Goal: Information Seeking & Learning: Learn about a topic

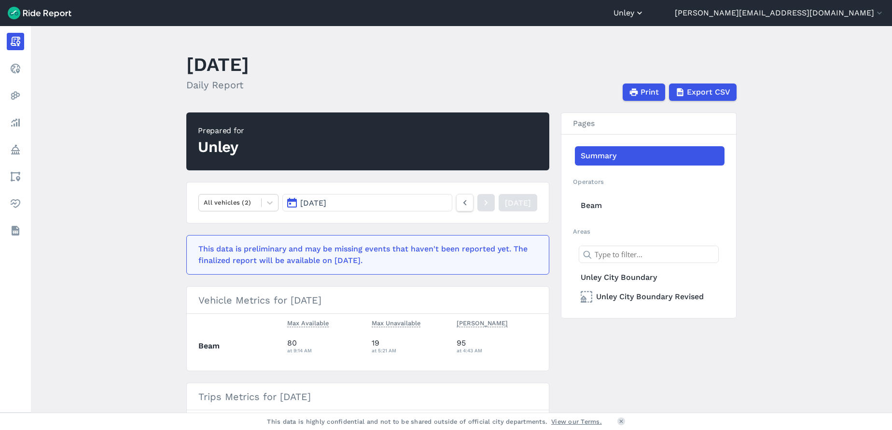
click at [644, 14] on icon "button" at bounding box center [640, 13] width 10 height 10
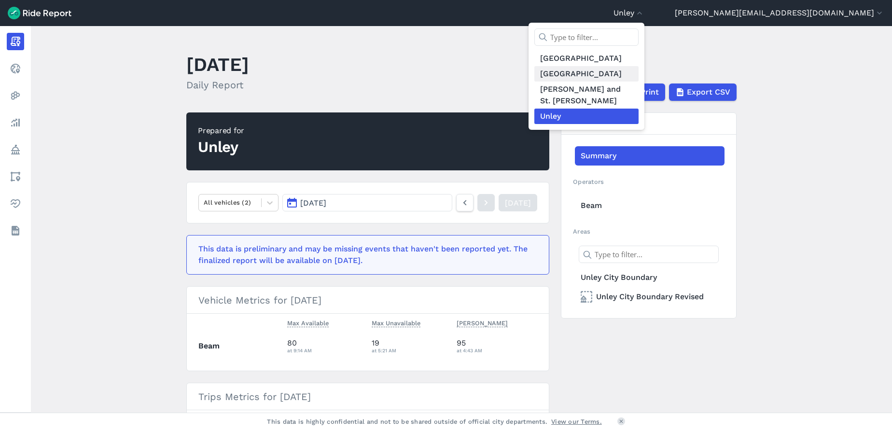
click at [639, 70] on link "[GEOGRAPHIC_DATA]" at bounding box center [586, 73] width 104 height 15
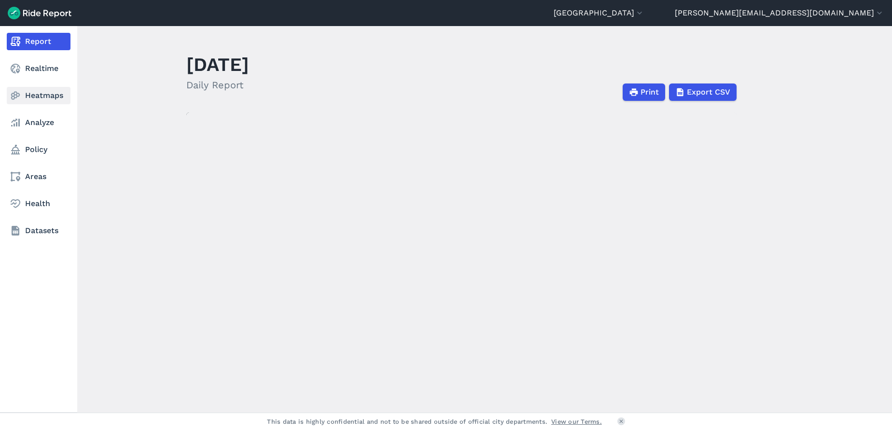
click at [54, 96] on link "Heatmaps" at bounding box center [39, 95] width 64 height 17
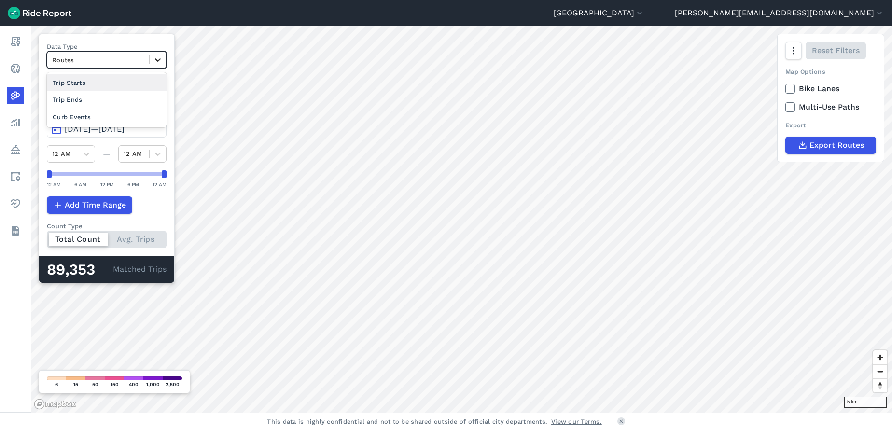
click at [160, 62] on icon at bounding box center [158, 60] width 10 height 10
click at [131, 84] on div "Trip Starts" at bounding box center [107, 82] width 120 height 17
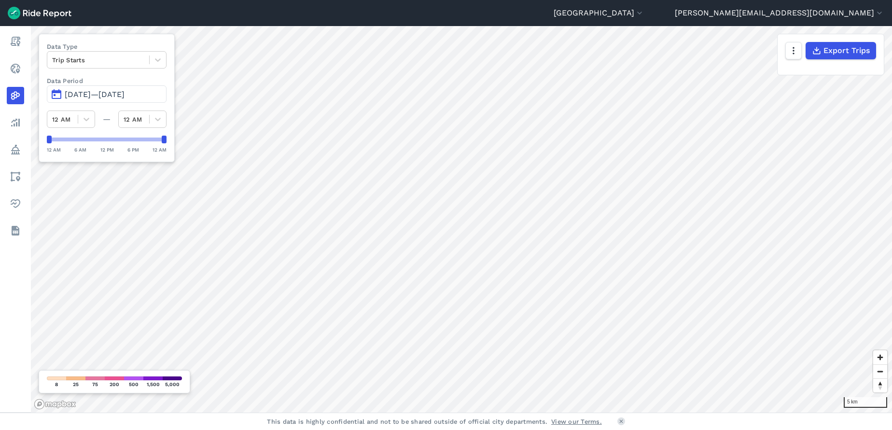
click at [125, 96] on span "[DATE]—[DATE]" at bounding box center [95, 94] width 60 height 9
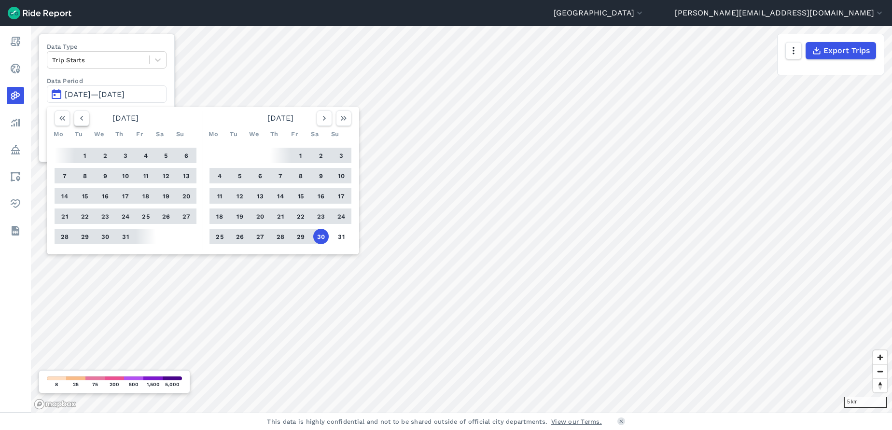
click at [82, 116] on icon "button" at bounding box center [82, 118] width 10 height 10
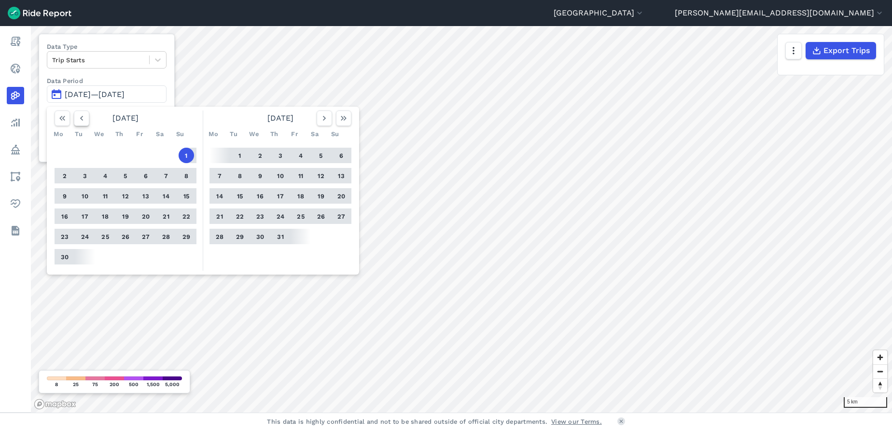
click at [82, 116] on icon "button" at bounding box center [82, 118] width 10 height 10
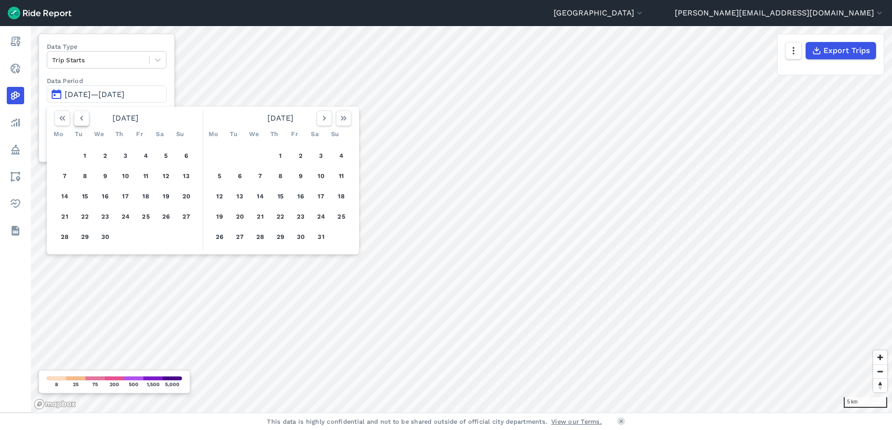
click at [82, 116] on icon "button" at bounding box center [82, 118] width 10 height 10
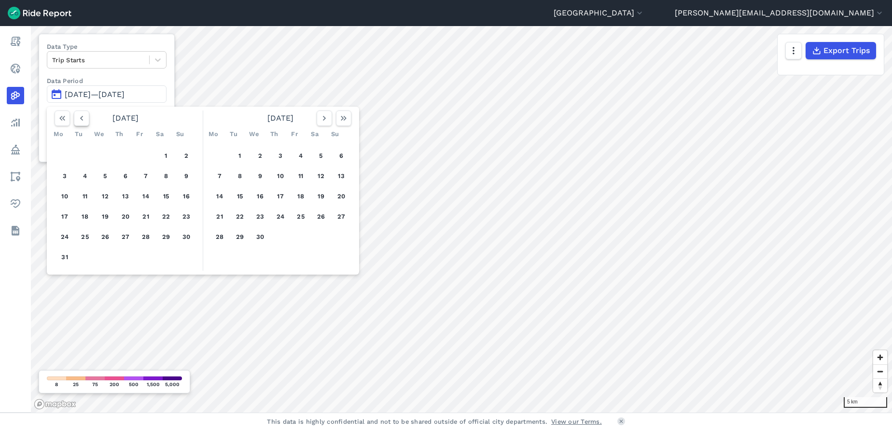
click at [82, 116] on icon "button" at bounding box center [82, 118] width 10 height 10
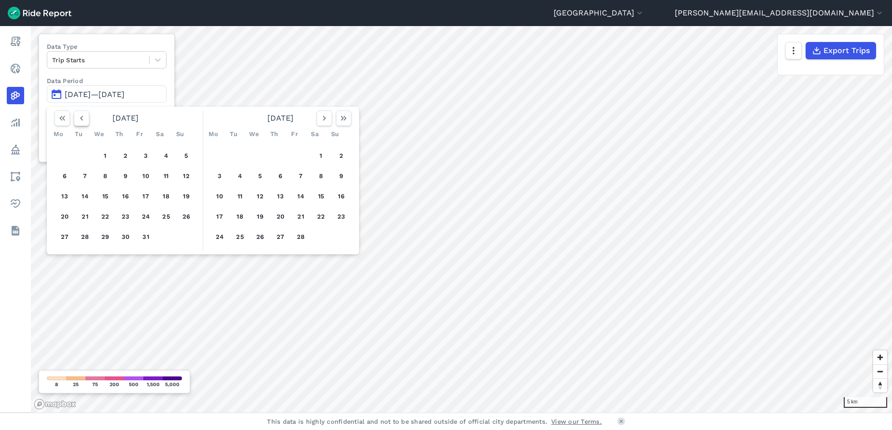
click at [82, 116] on icon "button" at bounding box center [82, 118] width 10 height 10
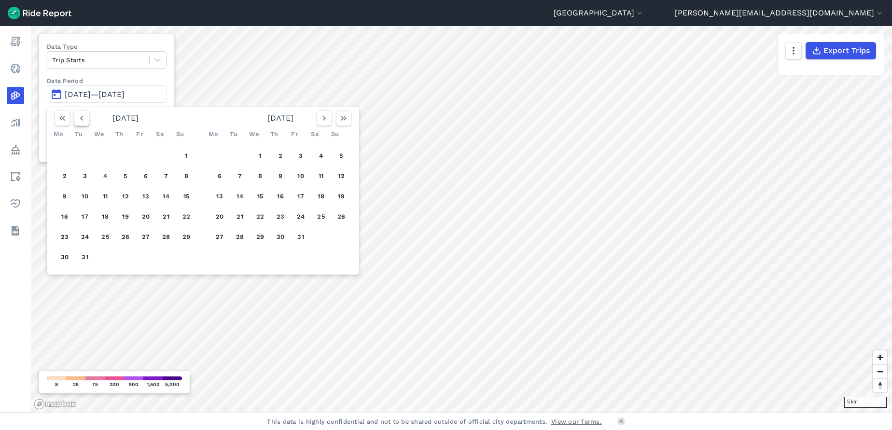
click at [82, 116] on icon "button" at bounding box center [82, 118] width 10 height 10
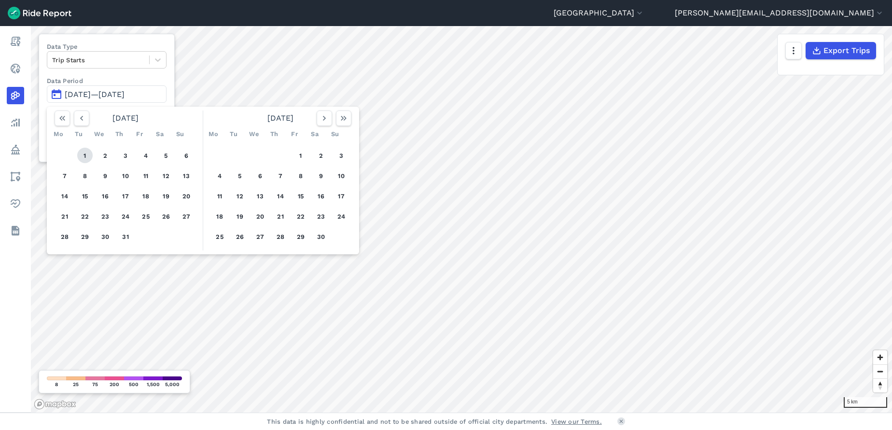
click at [90, 153] on button "1" at bounding box center [84, 155] width 15 height 15
click at [322, 119] on icon "button" at bounding box center [325, 118] width 10 height 10
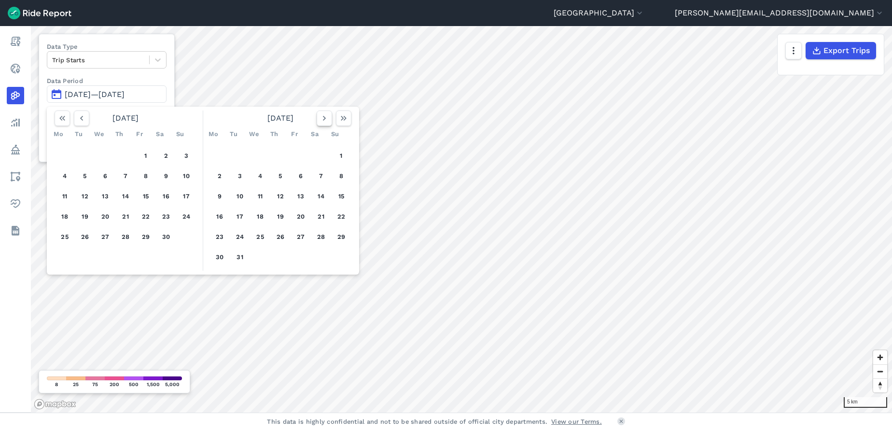
click at [322, 119] on icon "button" at bounding box center [325, 118] width 10 height 10
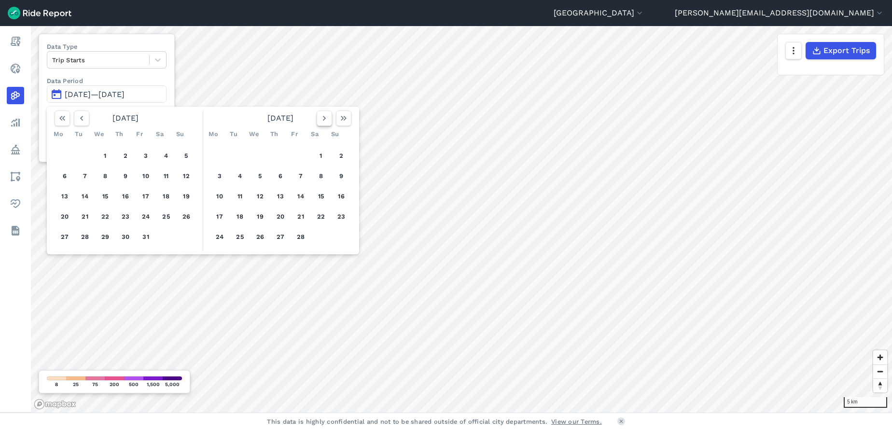
click at [322, 119] on icon "button" at bounding box center [325, 118] width 10 height 10
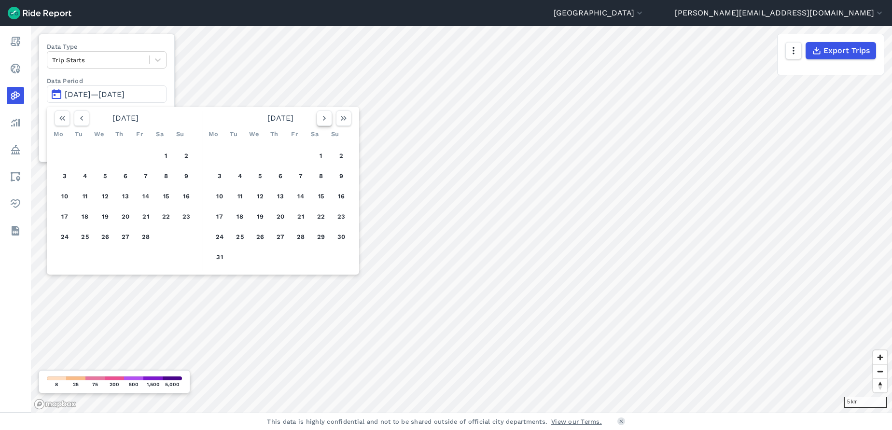
click at [322, 119] on icon "button" at bounding box center [325, 118] width 10 height 10
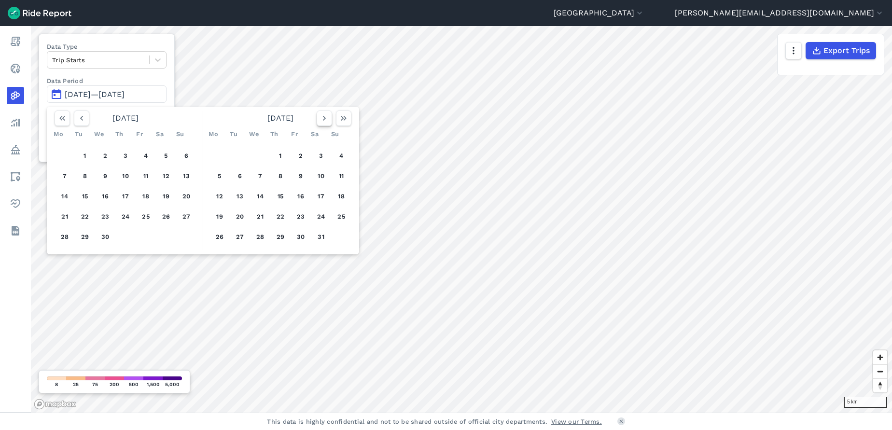
click at [322, 119] on icon "button" at bounding box center [325, 118] width 10 height 10
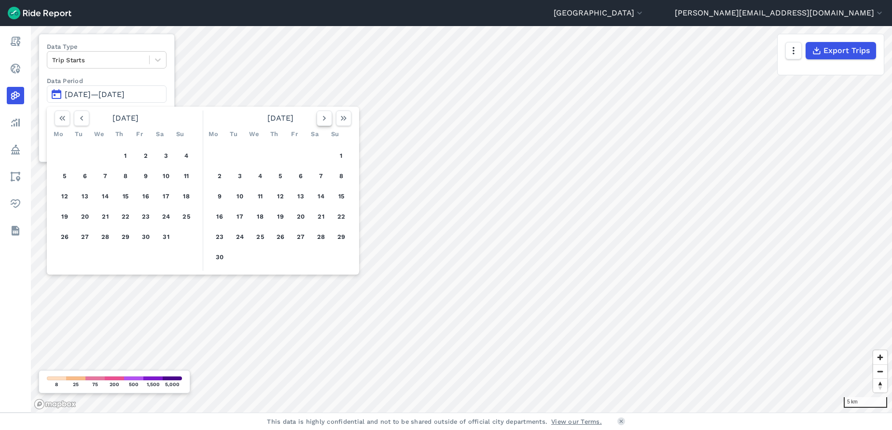
click at [322, 119] on icon "button" at bounding box center [325, 118] width 10 height 10
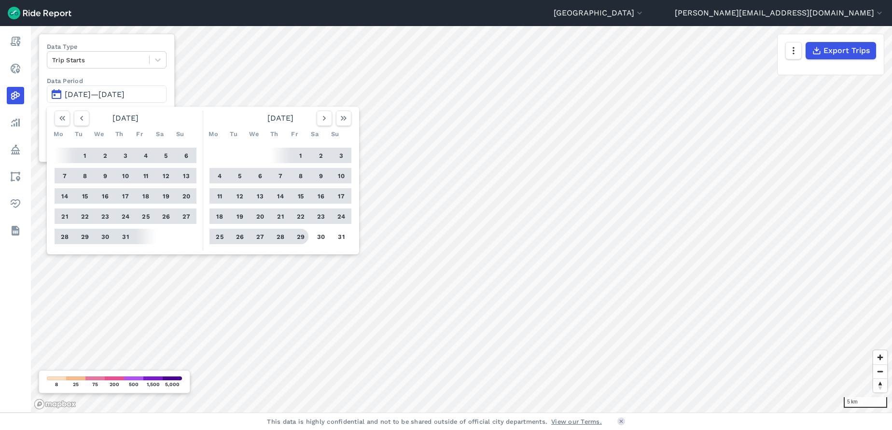
click at [298, 236] on button "29" at bounding box center [300, 236] width 15 height 15
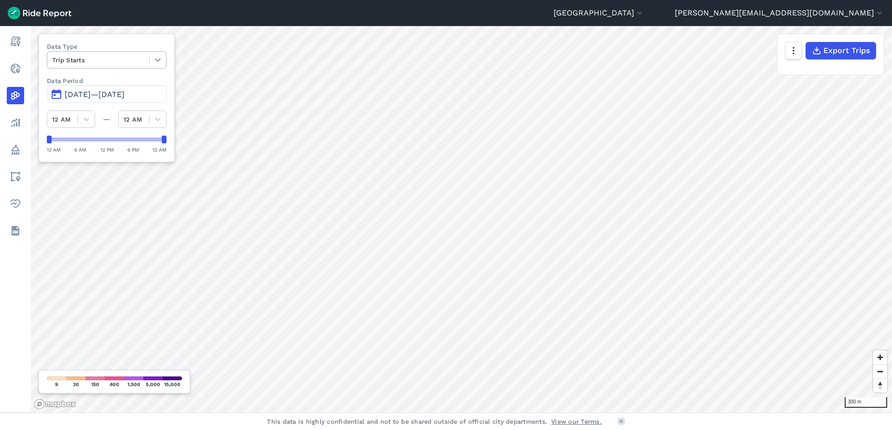
click at [157, 57] on icon at bounding box center [158, 60] width 10 height 10
click at [114, 81] on div "Trip Ends" at bounding box center [107, 82] width 120 height 17
click at [150, 61] on div at bounding box center [158, 60] width 16 height 16
click at [98, 123] on div "Curb Events" at bounding box center [107, 117] width 120 height 17
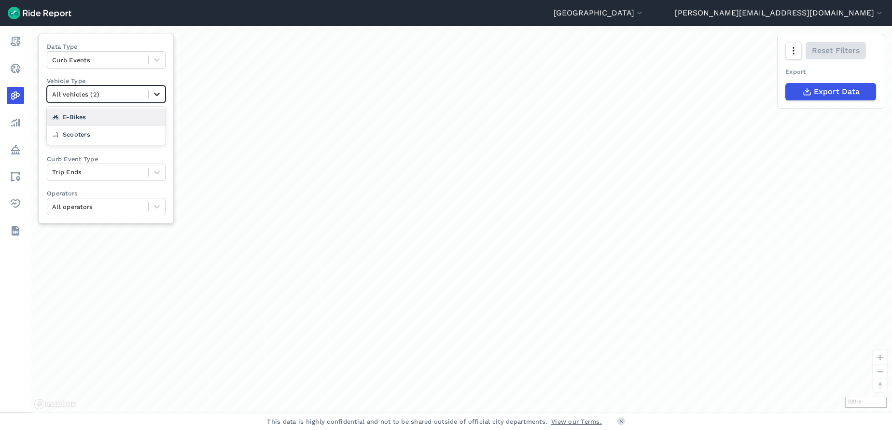
click at [156, 96] on icon at bounding box center [157, 94] width 10 height 10
click at [113, 130] on div "Scooters" at bounding box center [106, 134] width 119 height 17
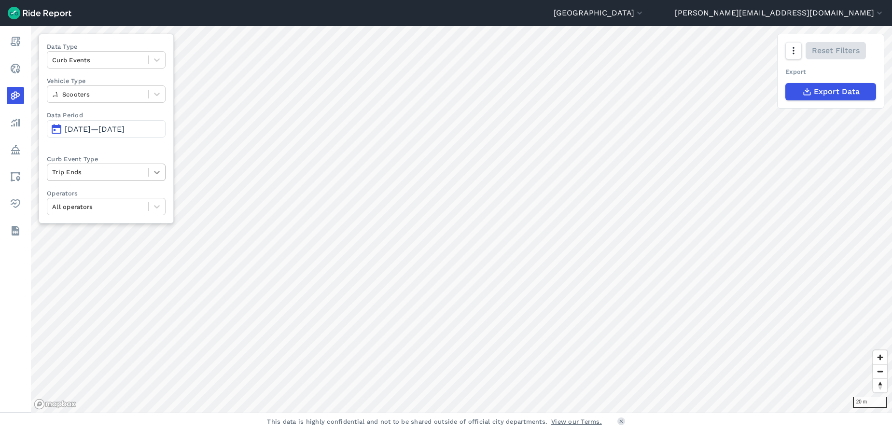
click at [159, 172] on icon at bounding box center [157, 172] width 6 height 3
click at [126, 193] on div "Trip Starts" at bounding box center [106, 195] width 119 height 17
click at [125, 125] on span "[DATE]—[DATE]" at bounding box center [95, 129] width 60 height 9
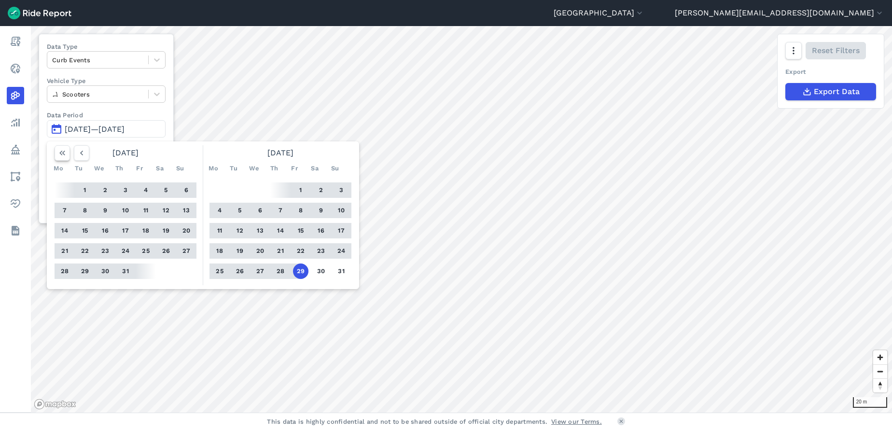
click at [63, 153] on use "button" at bounding box center [62, 153] width 6 height 5
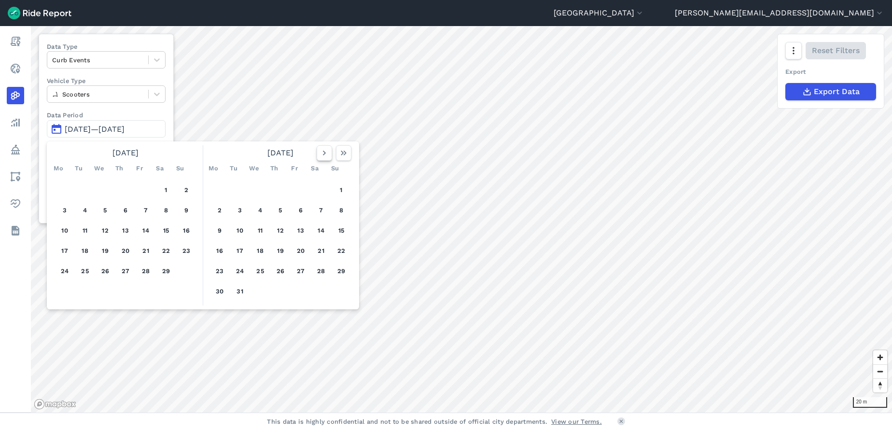
click at [324, 152] on use "button" at bounding box center [324, 153] width 3 height 5
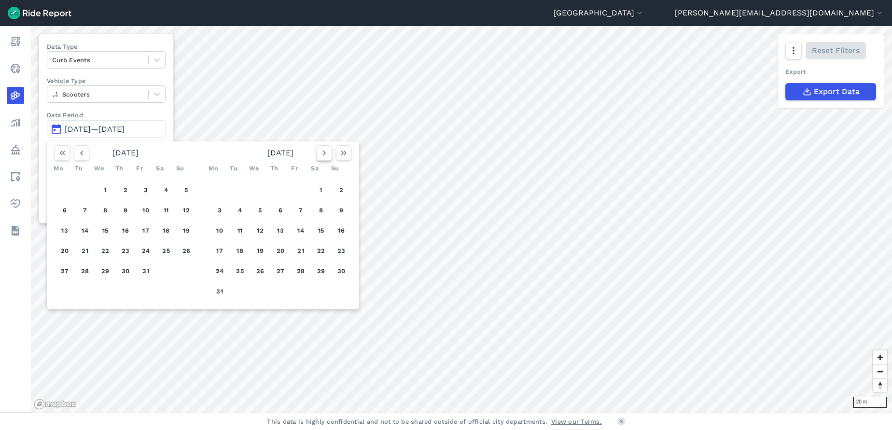
click at [324, 152] on use "button" at bounding box center [324, 153] width 3 height 5
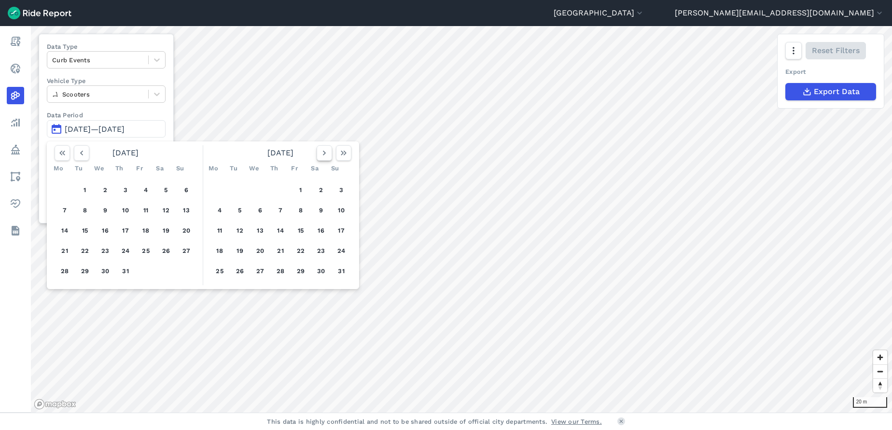
click at [324, 152] on use "button" at bounding box center [324, 153] width 3 height 5
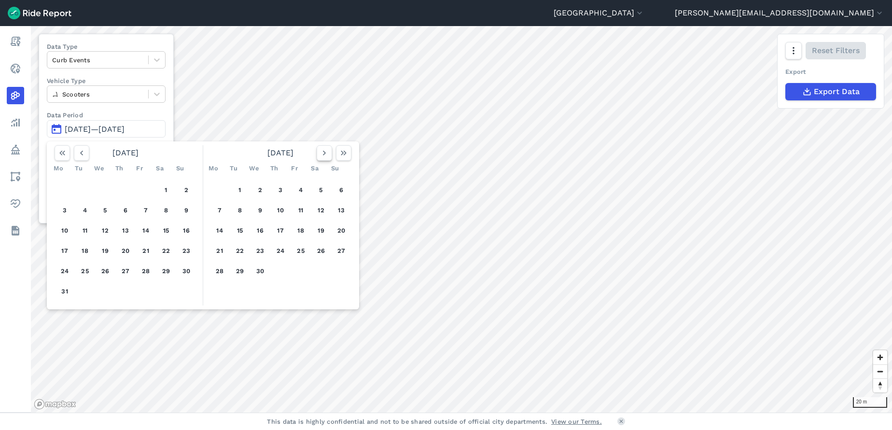
click at [324, 152] on use "button" at bounding box center [324, 153] width 3 height 5
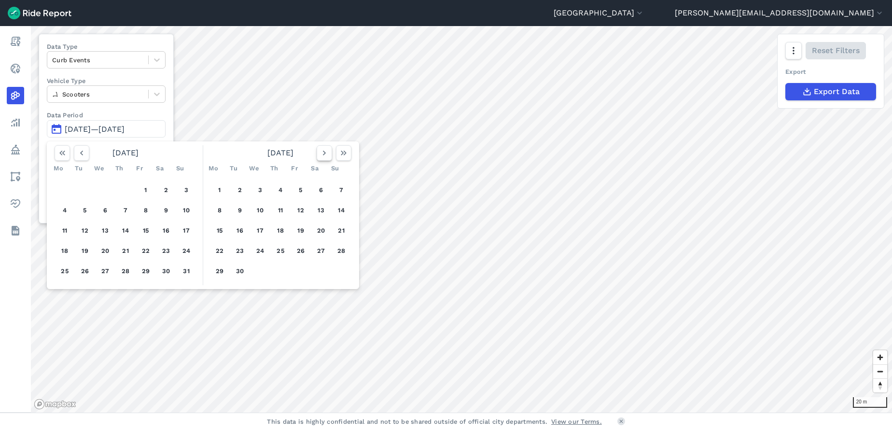
click at [324, 152] on use "button" at bounding box center [324, 153] width 3 height 5
click at [77, 152] on icon "button" at bounding box center [82, 153] width 10 height 10
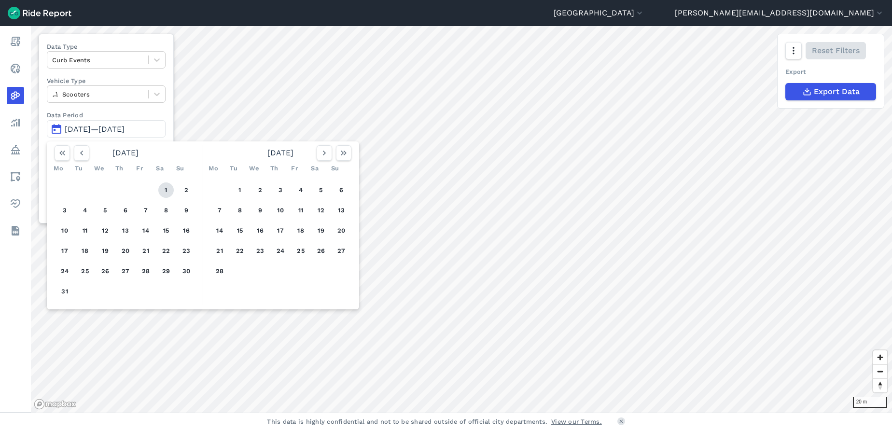
click at [166, 187] on button "1" at bounding box center [165, 189] width 15 height 15
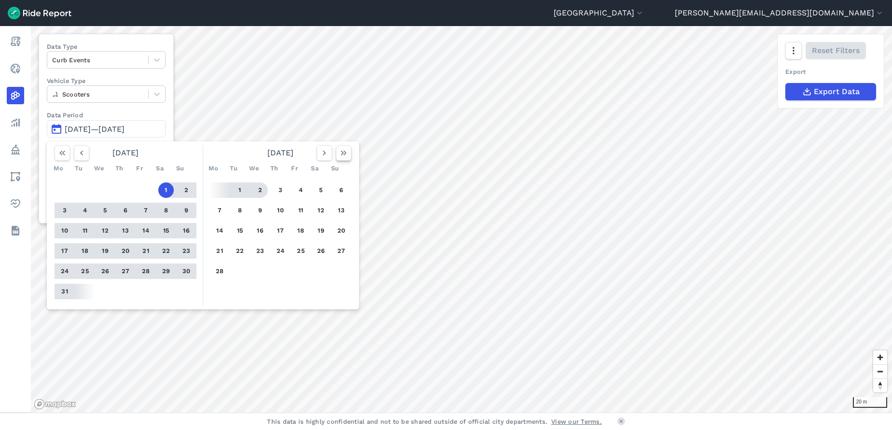
click at [344, 152] on icon "button" at bounding box center [344, 153] width 10 height 10
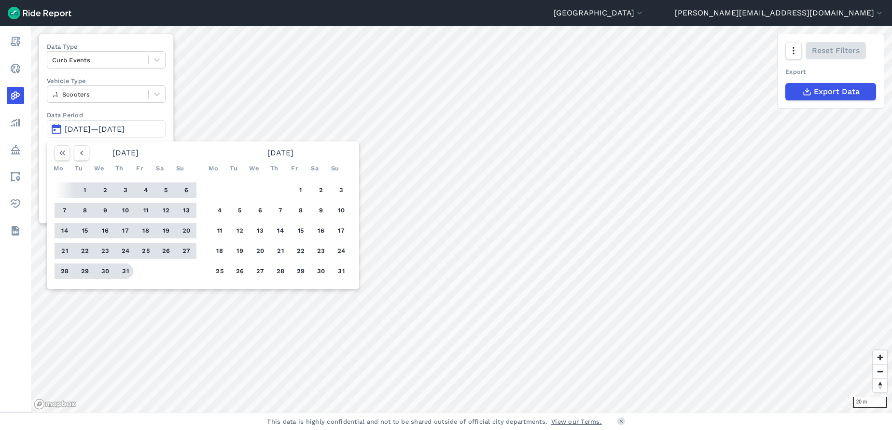
click at [123, 271] on button "31" at bounding box center [125, 271] width 15 height 15
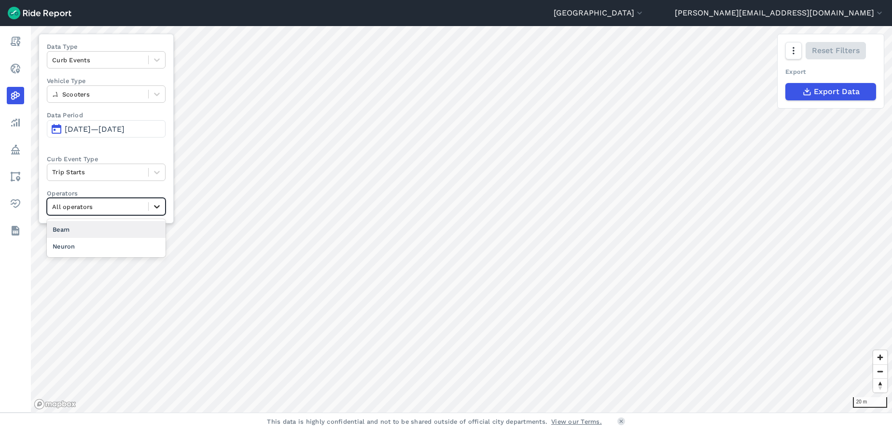
click at [158, 203] on icon at bounding box center [157, 207] width 10 height 10
click at [163, 169] on div at bounding box center [157, 172] width 16 height 16
click at [112, 194] on div "Trip Ends" at bounding box center [106, 195] width 119 height 17
click at [441, 0] on html "[GEOGRAPHIC_DATA] Region [GEOGRAPHIC_DATA] [GEOGRAPHIC_DATA] [PERSON_NAME][GEOG…" at bounding box center [446, 215] width 892 height 430
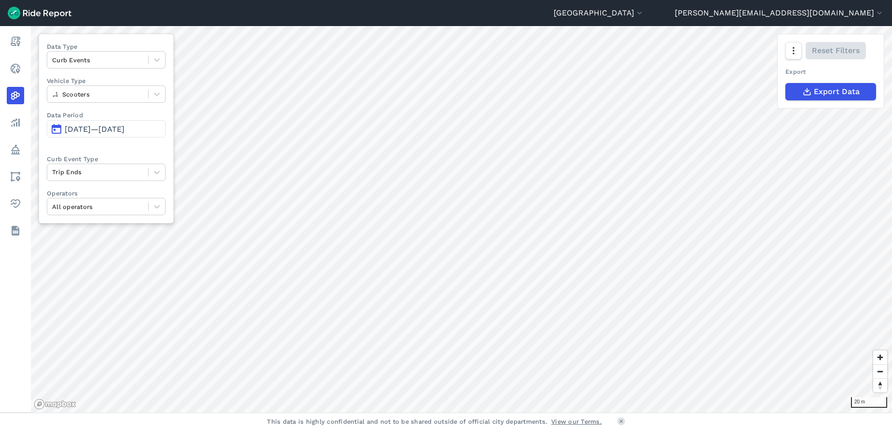
click at [40, 15] on img at bounding box center [40, 13] width 64 height 13
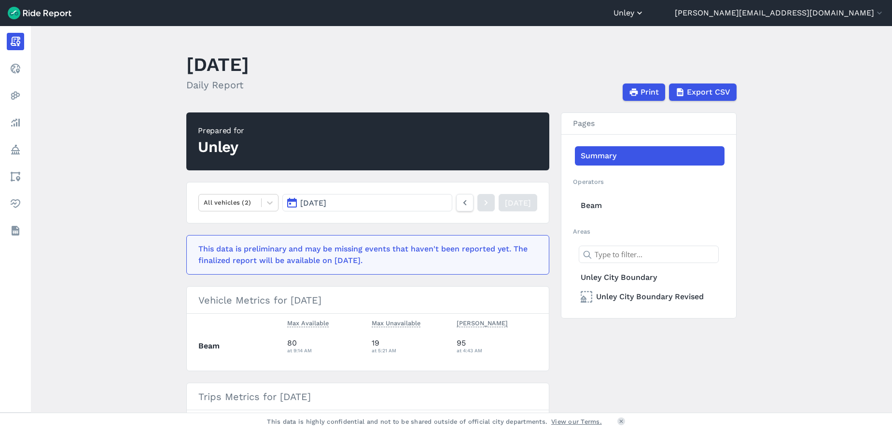
click at [644, 9] on icon "button" at bounding box center [640, 13] width 10 height 10
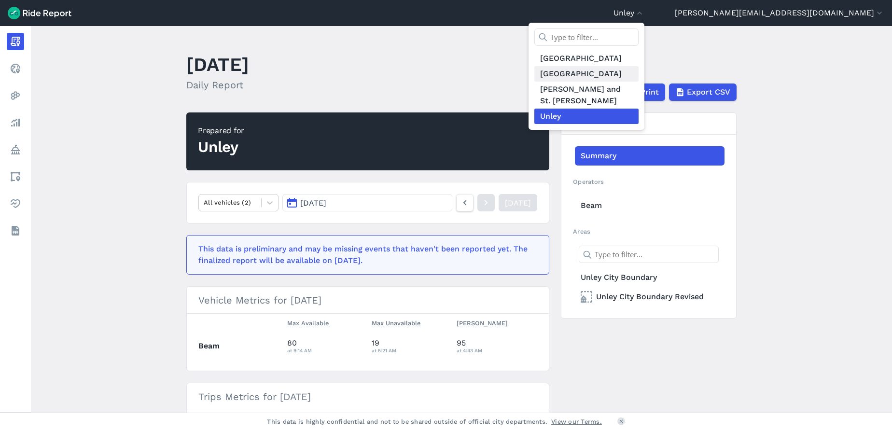
click at [639, 72] on link "[GEOGRAPHIC_DATA]" at bounding box center [586, 73] width 104 height 15
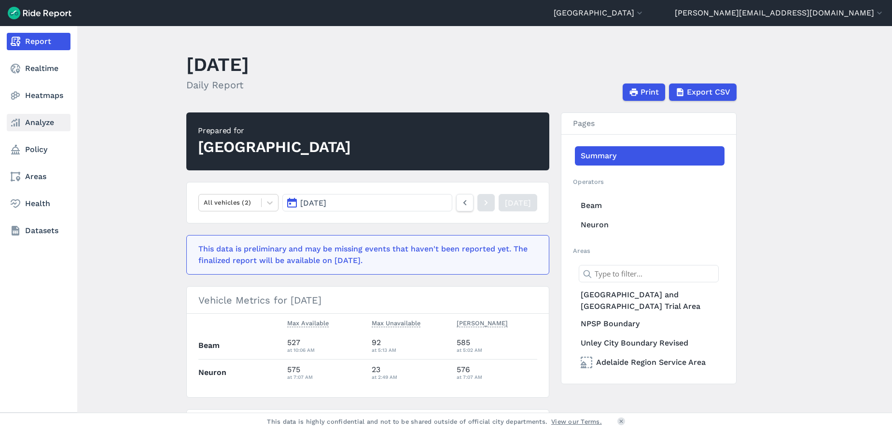
click at [47, 116] on link "Analyze" at bounding box center [39, 122] width 64 height 17
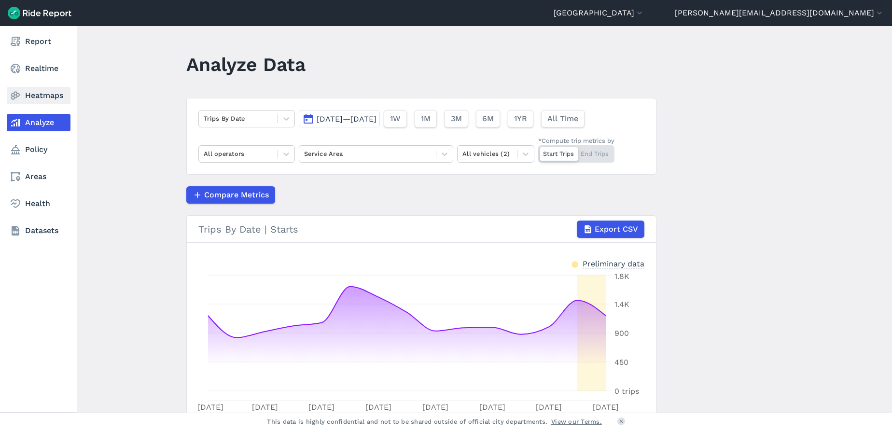
click at [53, 96] on link "Heatmaps" at bounding box center [39, 95] width 64 height 17
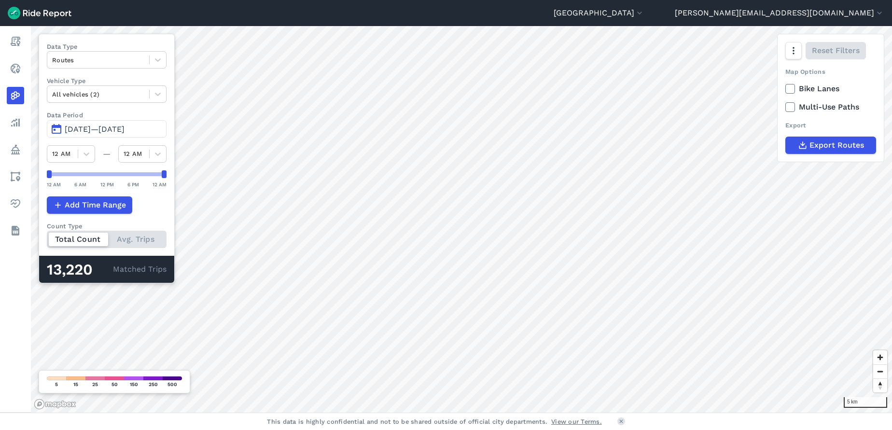
click at [125, 128] on span "Aug 17, 2025—Aug 31, 2025" at bounding box center [95, 129] width 60 height 9
click at [125, 129] on span "Aug 17, 2025—Aug 29, 2025" at bounding box center [95, 129] width 60 height 9
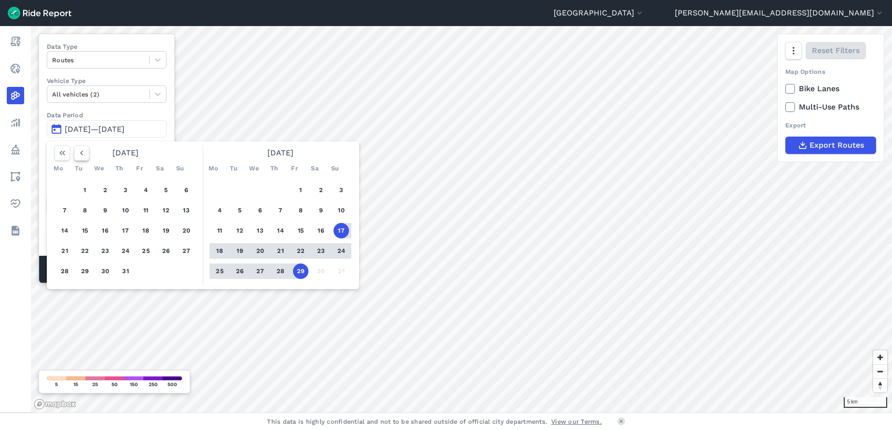
click at [84, 151] on icon "button" at bounding box center [82, 153] width 10 height 10
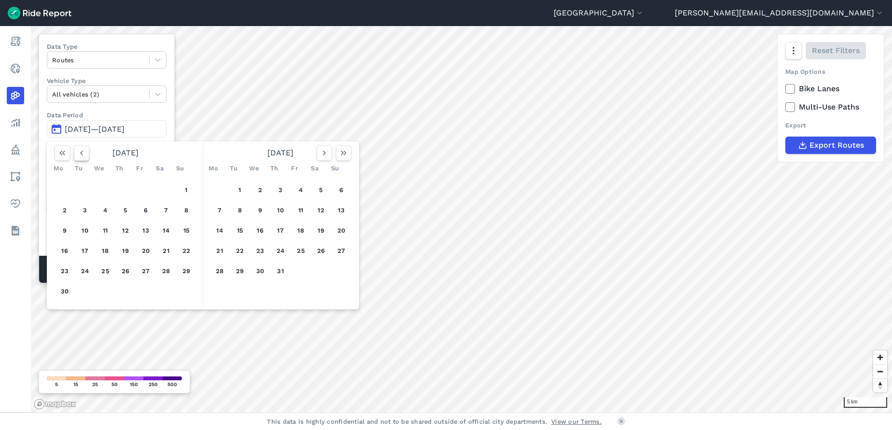
click at [84, 151] on icon "button" at bounding box center [82, 153] width 10 height 10
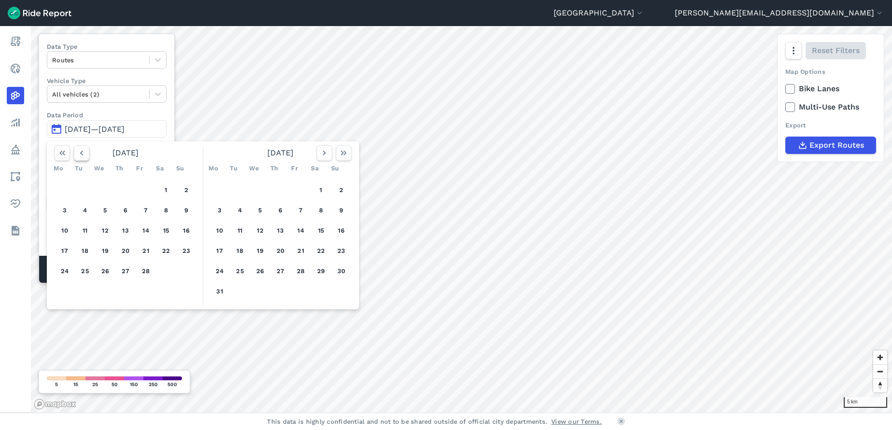
click at [84, 151] on icon "button" at bounding box center [82, 153] width 10 height 10
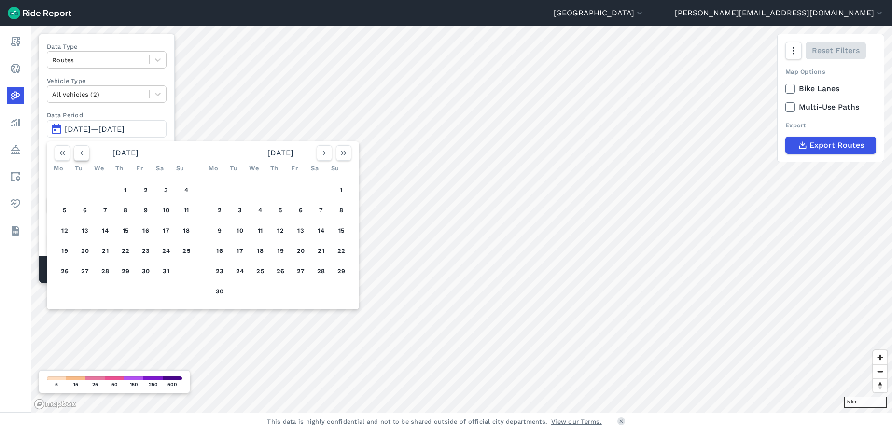
click at [84, 151] on icon "button" at bounding box center [82, 153] width 10 height 10
click at [83, 151] on icon "button" at bounding box center [82, 153] width 10 height 10
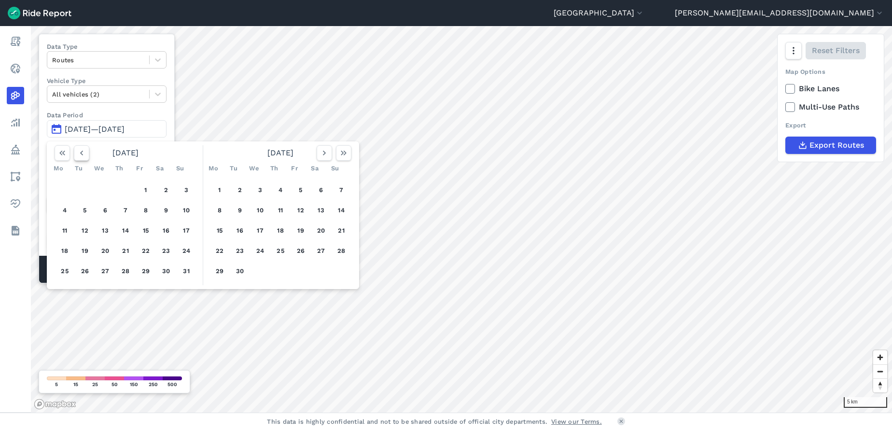
click at [83, 151] on icon "button" at bounding box center [82, 153] width 10 height 10
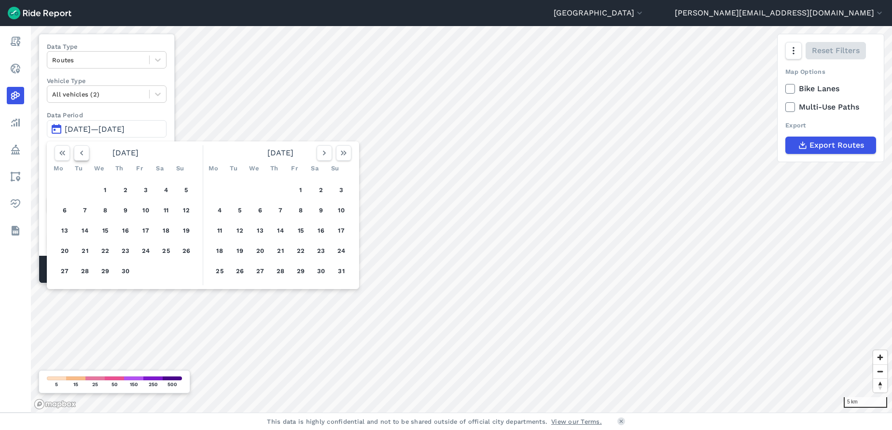
click at [83, 151] on icon "button" at bounding box center [82, 153] width 10 height 10
click at [79, 156] on icon "button" at bounding box center [82, 153] width 10 height 10
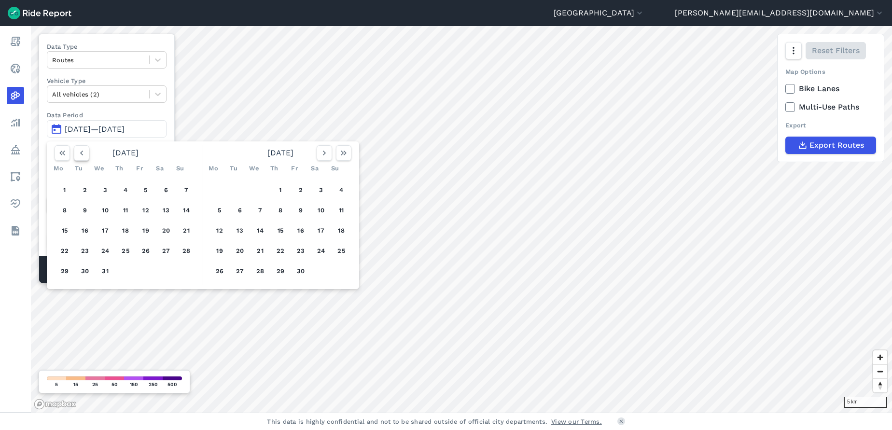
click at [79, 156] on icon "button" at bounding box center [82, 153] width 10 height 10
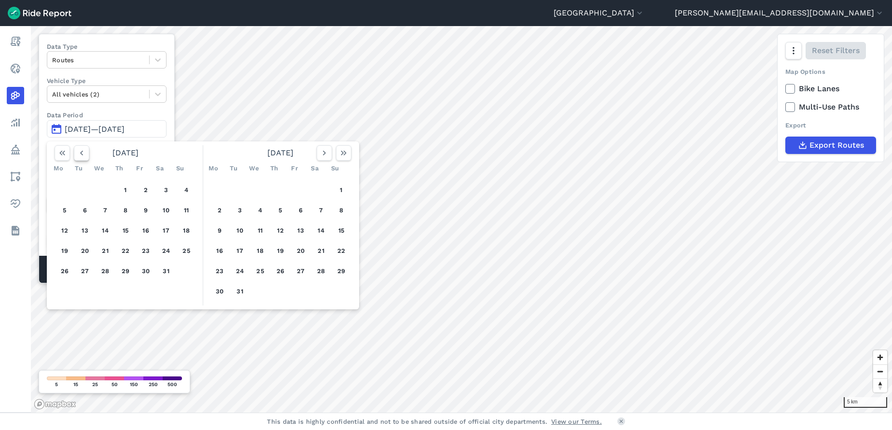
click at [79, 156] on icon "button" at bounding box center [82, 153] width 10 height 10
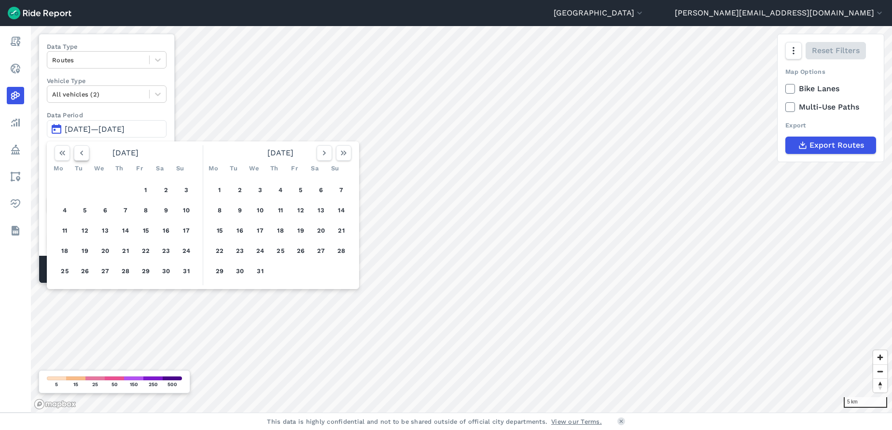
click at [79, 156] on icon "button" at bounding box center [82, 153] width 10 height 10
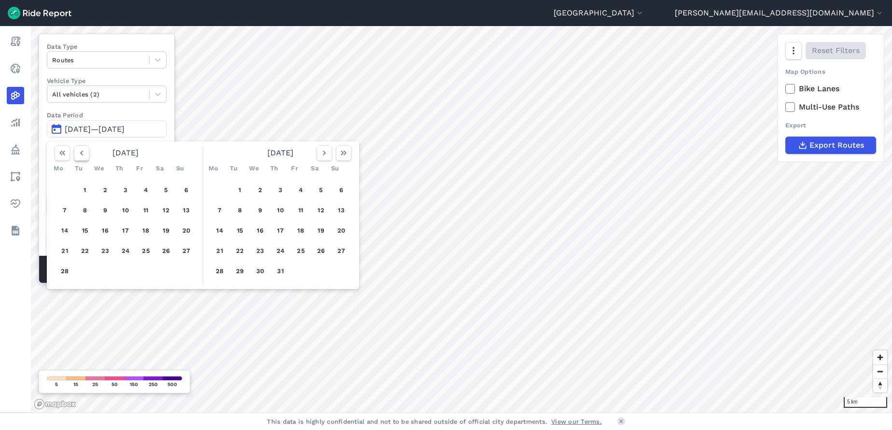
click at [79, 156] on icon "button" at bounding box center [82, 153] width 10 height 10
click at [168, 191] on button "1" at bounding box center [165, 189] width 15 height 15
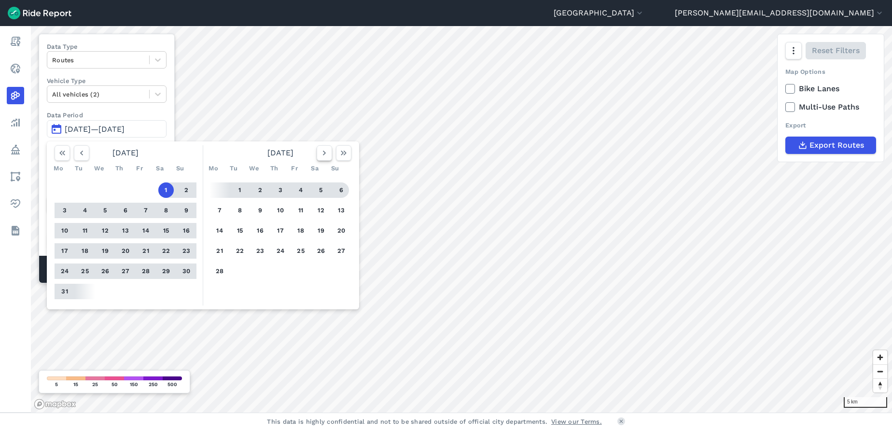
click at [327, 154] on icon "button" at bounding box center [325, 153] width 10 height 10
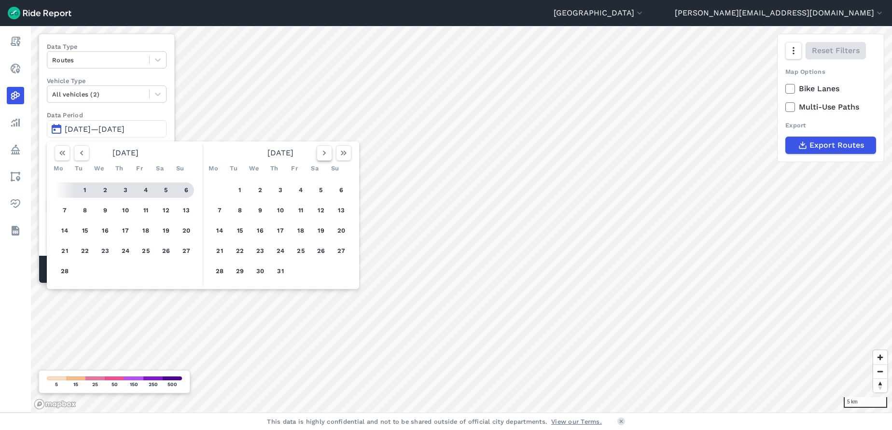
click at [327, 154] on icon "button" at bounding box center [325, 153] width 10 height 10
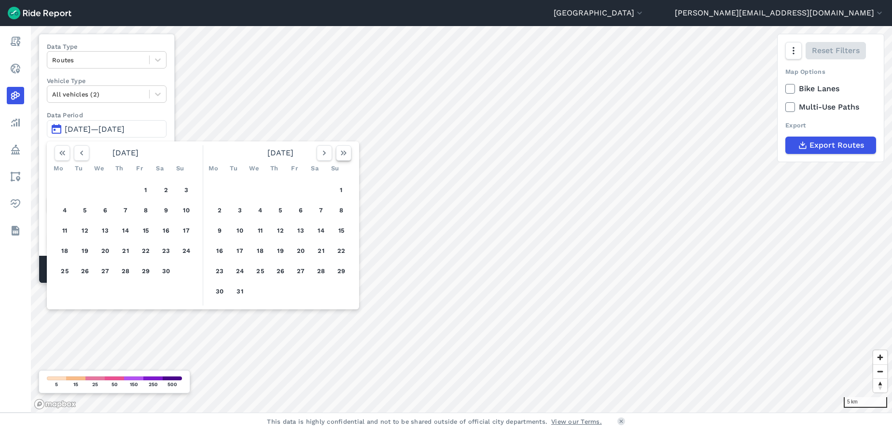
click at [340, 154] on icon "button" at bounding box center [344, 153] width 10 height 10
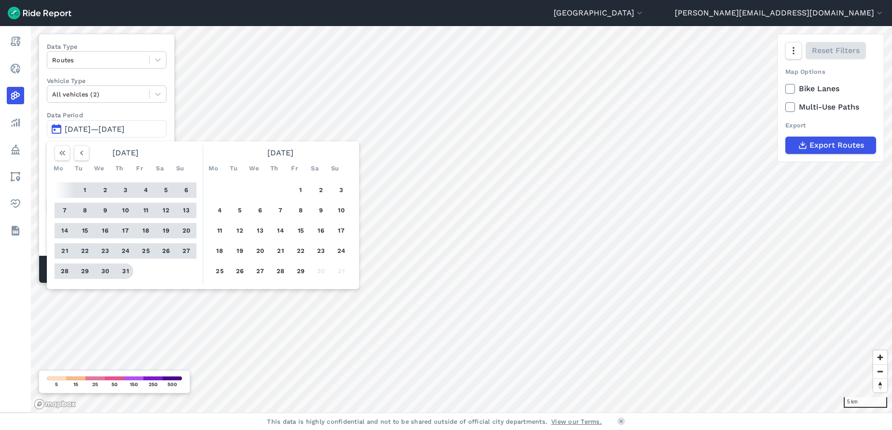
click at [132, 271] on button "31" at bounding box center [125, 271] width 15 height 15
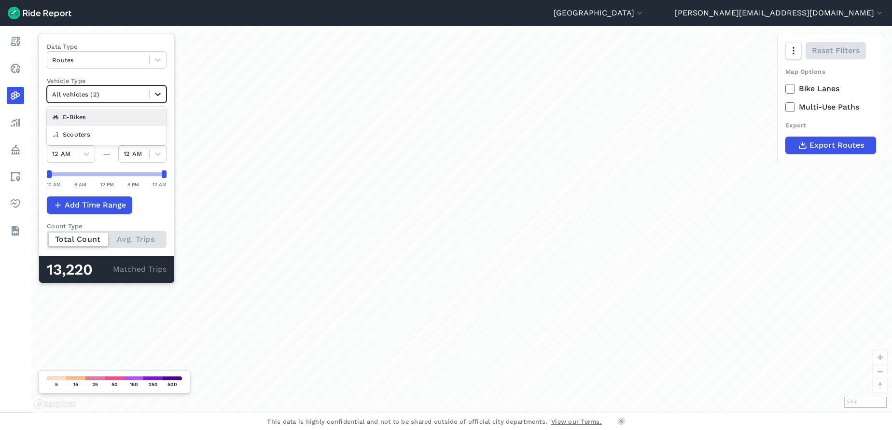
click at [157, 90] on icon at bounding box center [158, 94] width 10 height 10
click at [93, 132] on div "Scooters" at bounding box center [107, 134] width 120 height 17
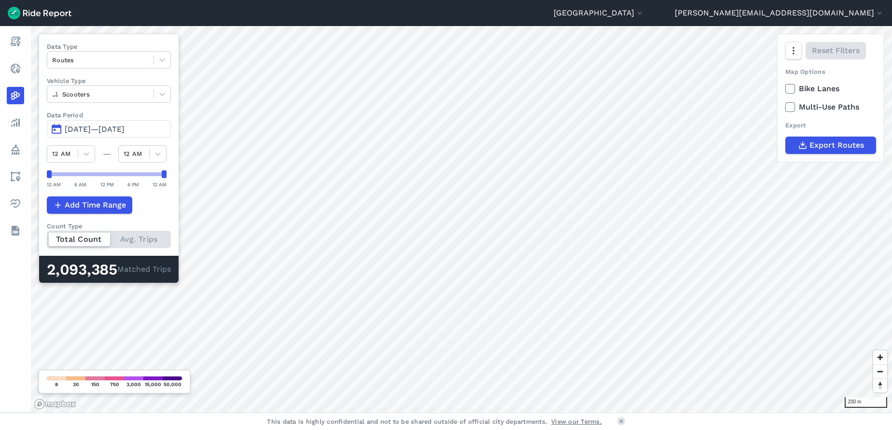
click at [125, 130] on span "[DATE]—[DATE]" at bounding box center [95, 129] width 60 height 9
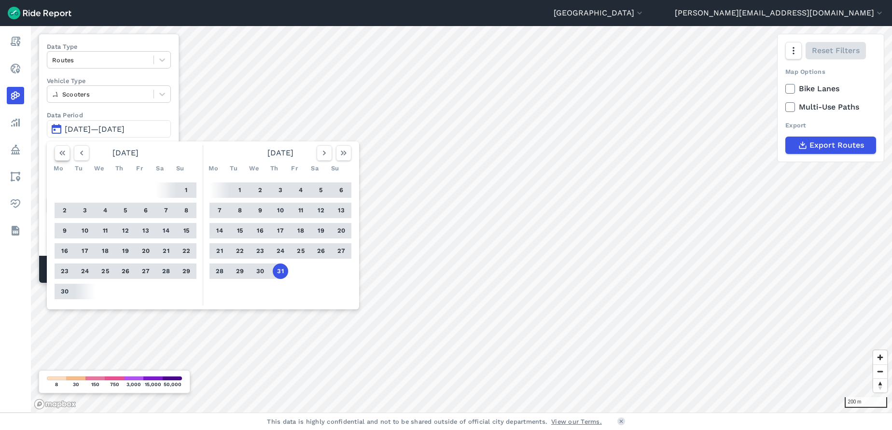
click at [62, 154] on icon "button" at bounding box center [62, 153] width 10 height 10
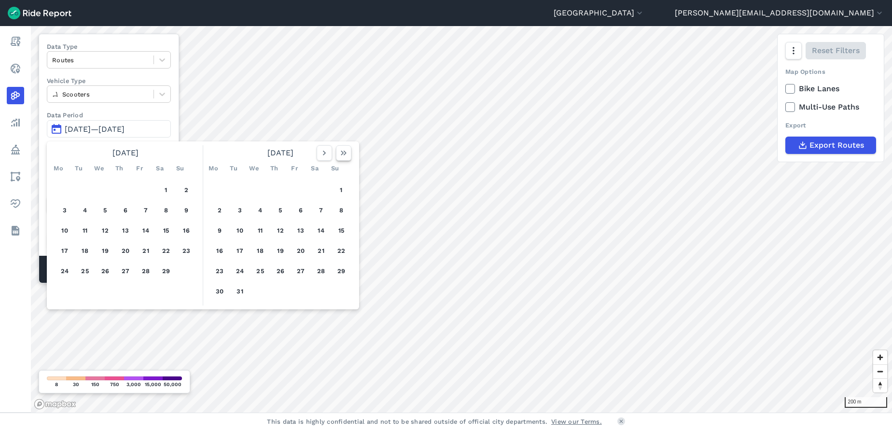
click at [345, 158] on button "button" at bounding box center [343, 152] width 15 height 15
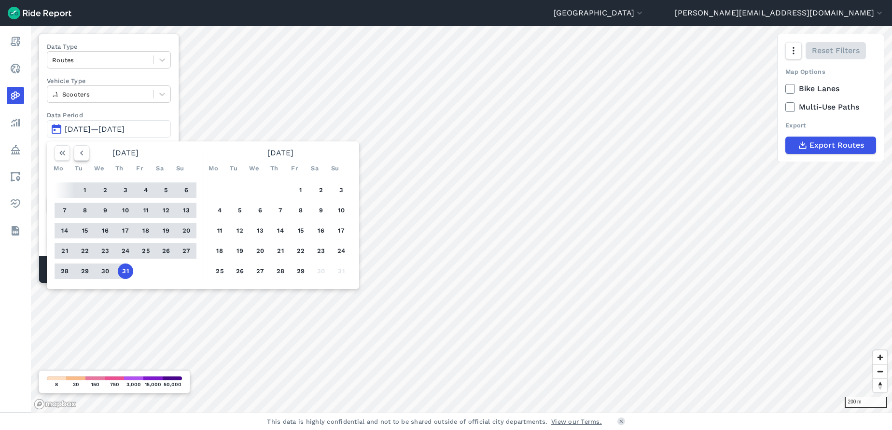
click at [81, 153] on use "button" at bounding box center [81, 153] width 3 height 5
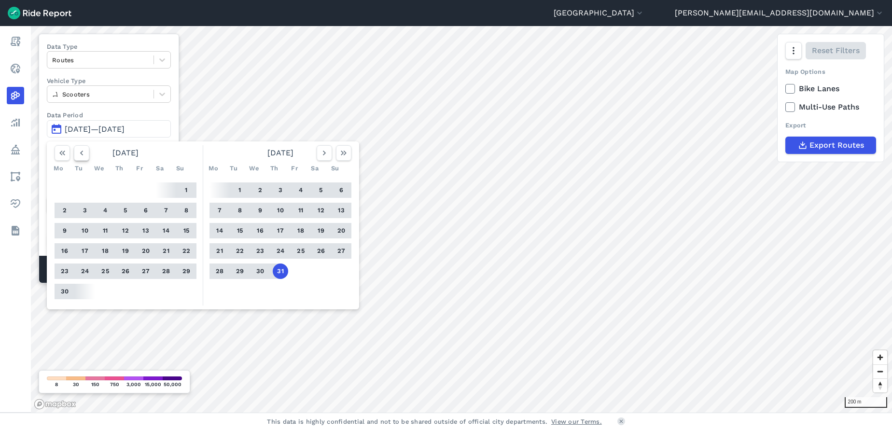
click at [81, 153] on use "button" at bounding box center [81, 153] width 3 height 5
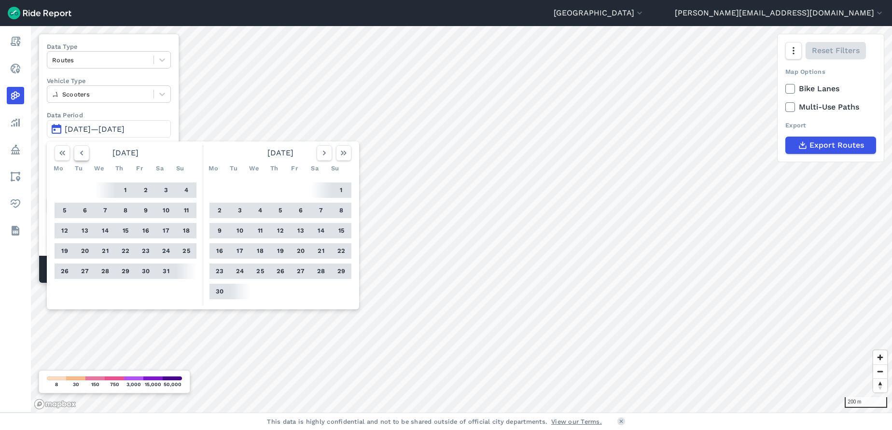
click at [81, 153] on use "button" at bounding box center [81, 153] width 3 height 5
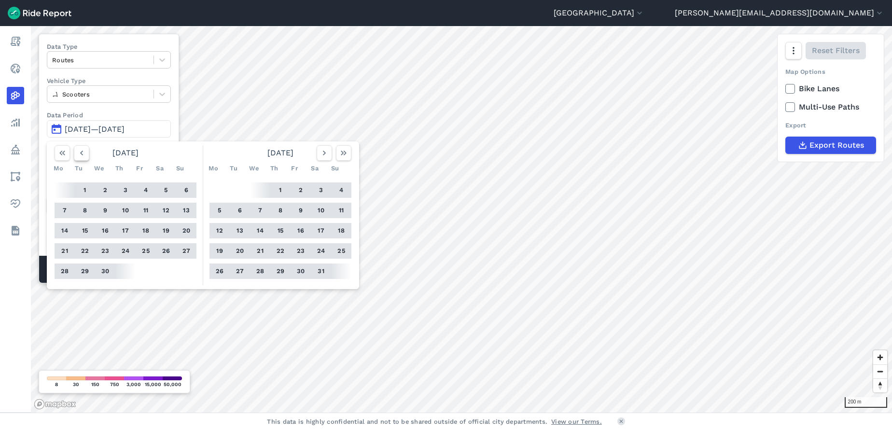
click at [81, 153] on use "button" at bounding box center [81, 153] width 3 height 5
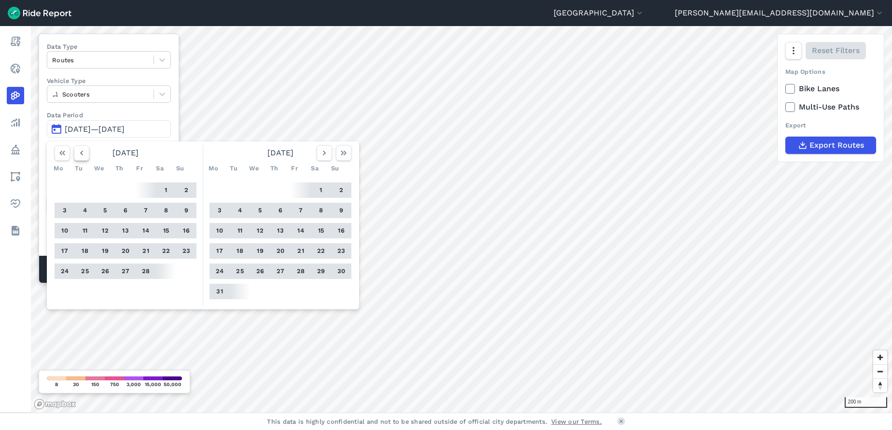
click at [81, 153] on use "button" at bounding box center [81, 153] width 3 height 5
click at [106, 191] on button "1" at bounding box center [105, 189] width 15 height 15
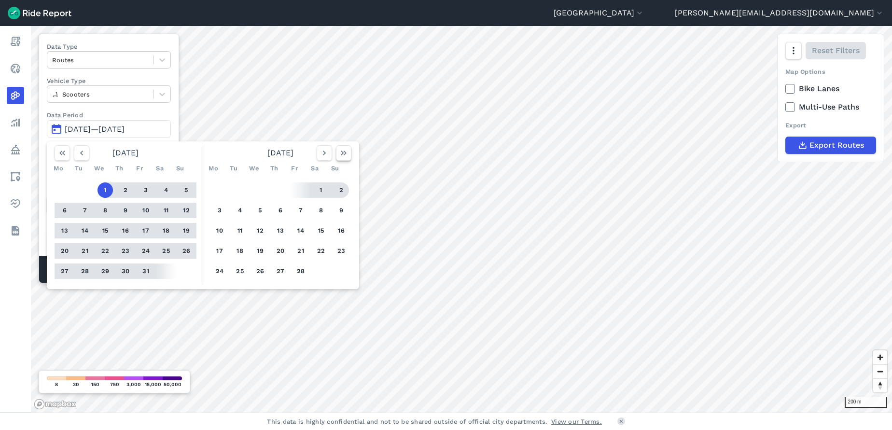
click at [343, 150] on icon "button" at bounding box center [344, 153] width 10 height 10
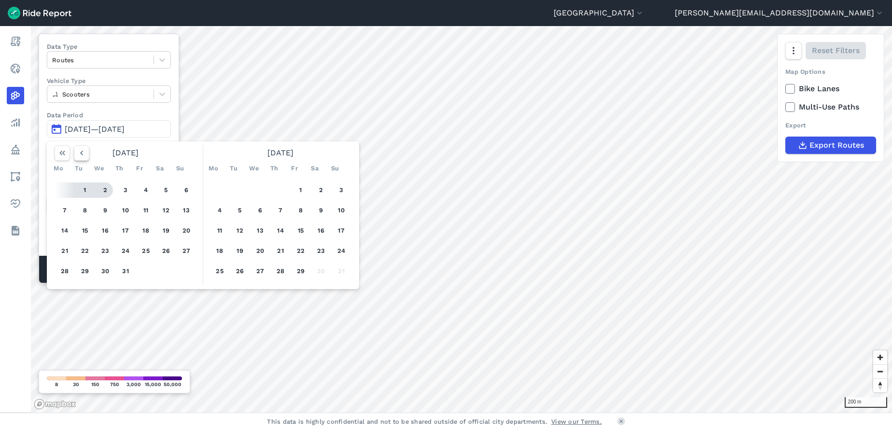
click at [79, 152] on icon "button" at bounding box center [82, 153] width 10 height 10
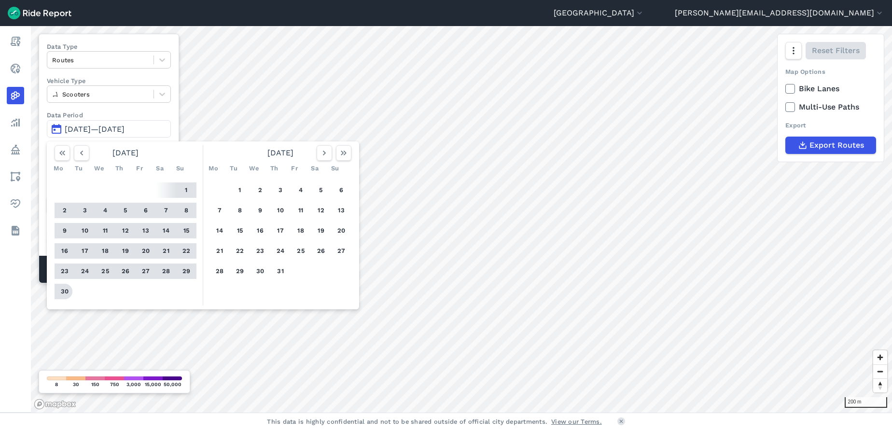
click at [64, 290] on button "30" at bounding box center [64, 291] width 15 height 15
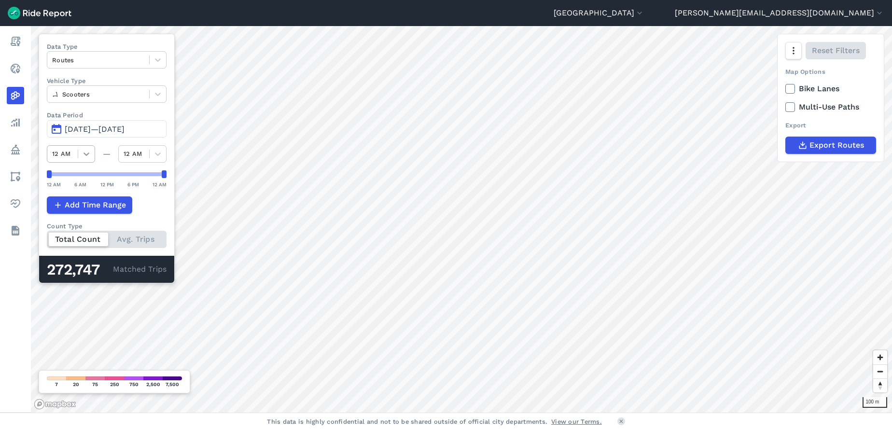
click at [84, 152] on icon at bounding box center [87, 154] width 10 height 10
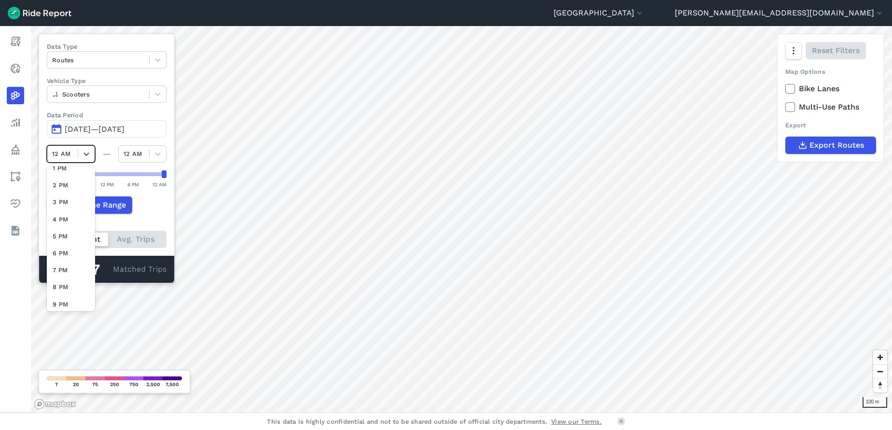
scroll to position [221, 0]
click at [155, 200] on div "Add Time Range" at bounding box center [107, 204] width 120 height 17
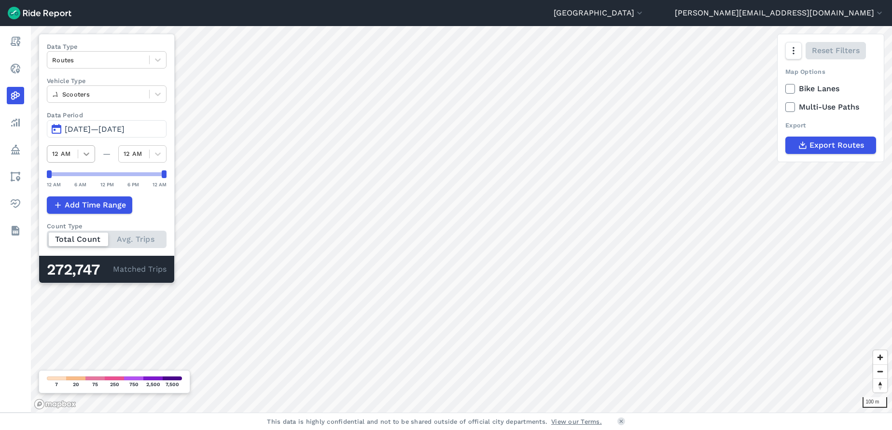
click at [84, 154] on icon at bounding box center [87, 154] width 6 height 3
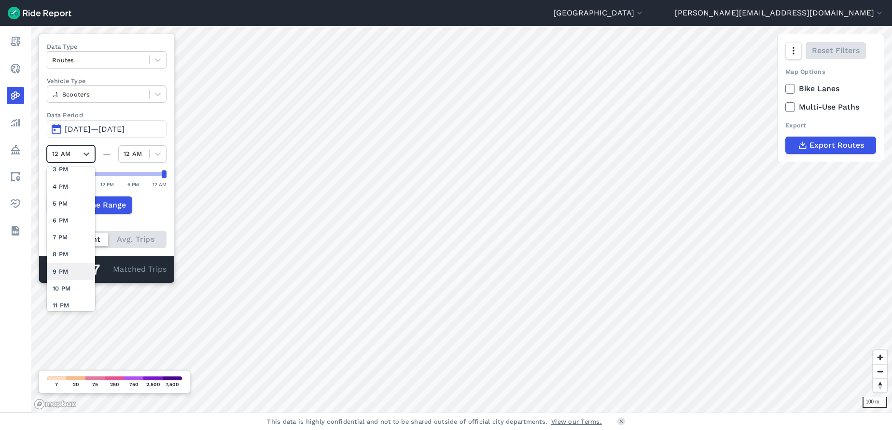
scroll to position [250, 0]
click at [68, 198] on div "5 PM" at bounding box center [71, 199] width 48 height 17
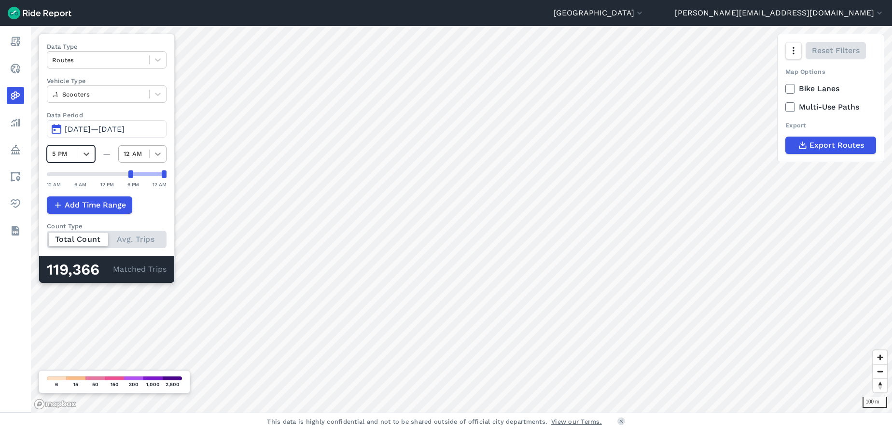
click at [158, 155] on icon at bounding box center [158, 154] width 6 height 3
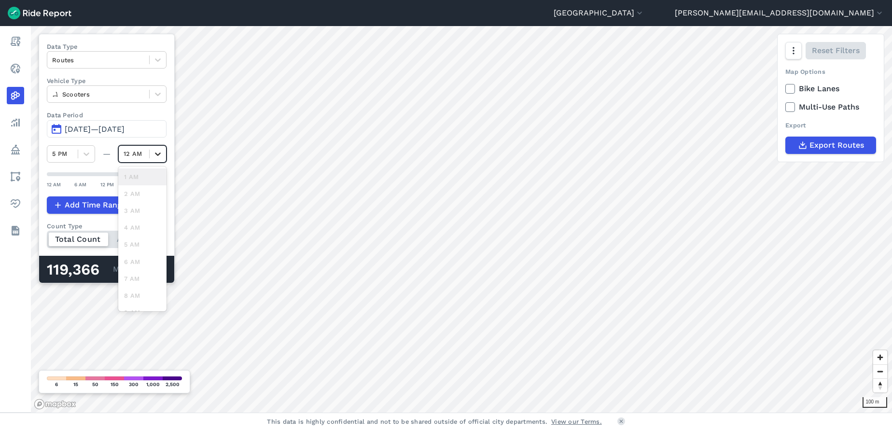
click at [158, 155] on icon at bounding box center [158, 154] width 6 height 3
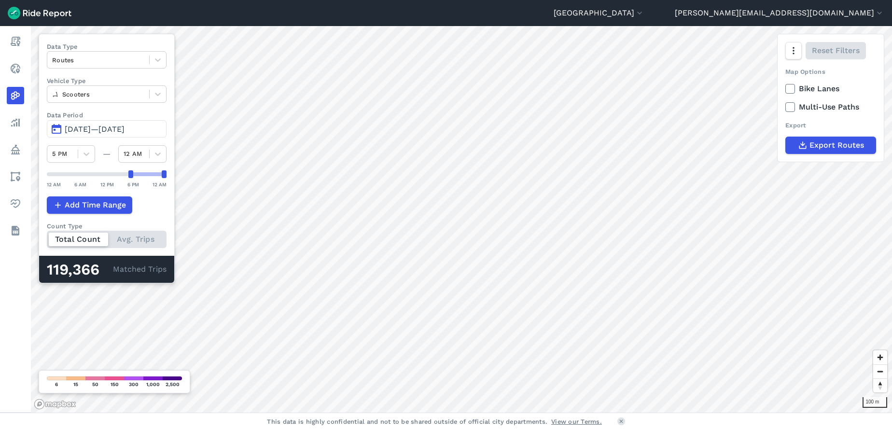
click at [172, 147] on div "Data Type Routes Vehicle Type Scooters Data Period Jan 1, 2025—Jun 30, 2025 5 P…" at bounding box center [107, 159] width 136 height 250
click at [122, 207] on span "Add Time Range" at bounding box center [94, 205] width 61 height 12
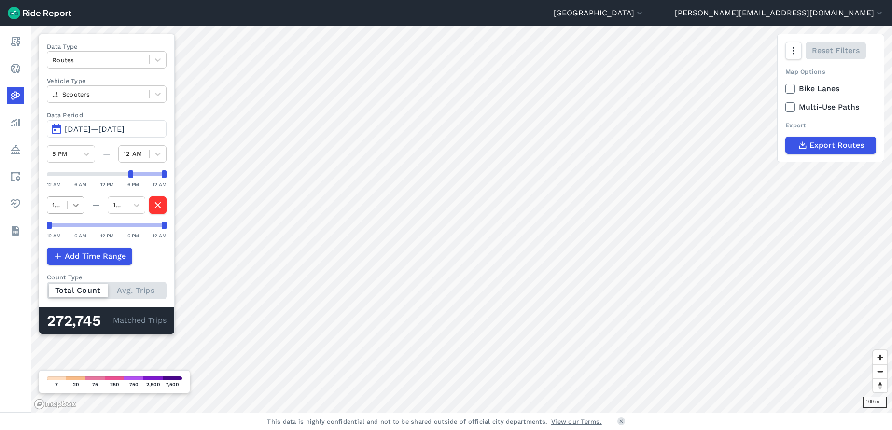
click at [76, 204] on icon at bounding box center [76, 205] width 10 height 10
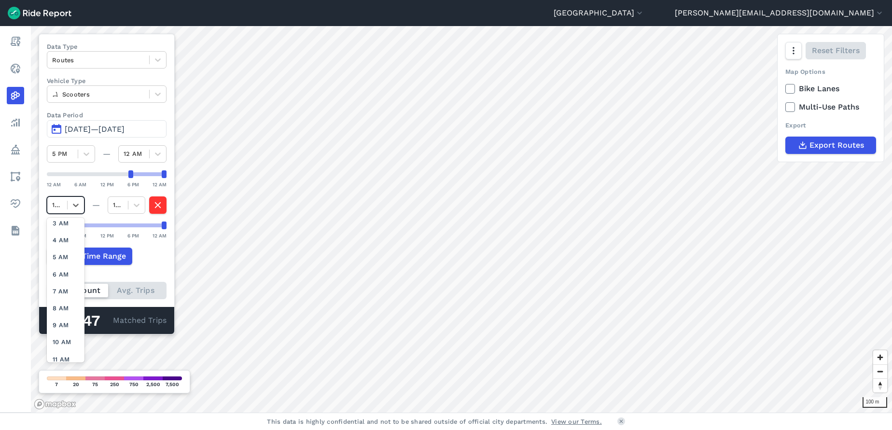
scroll to position [0, 0]
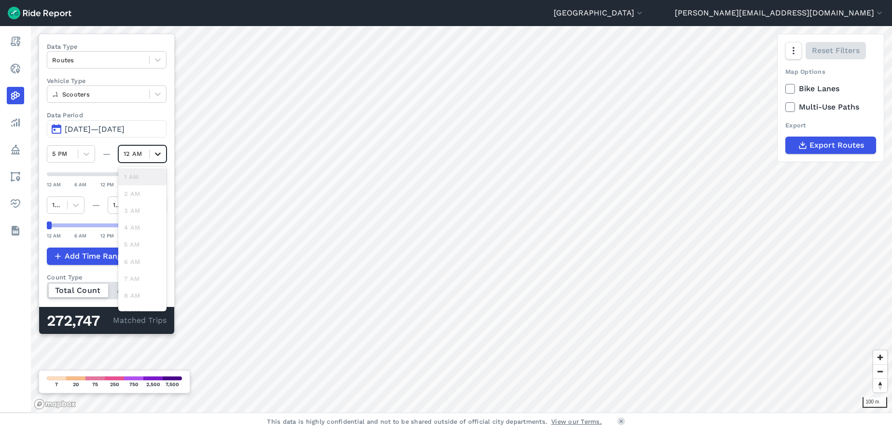
click at [160, 152] on icon at bounding box center [158, 154] width 10 height 10
click at [144, 299] on div "11 PM" at bounding box center [142, 301] width 48 height 17
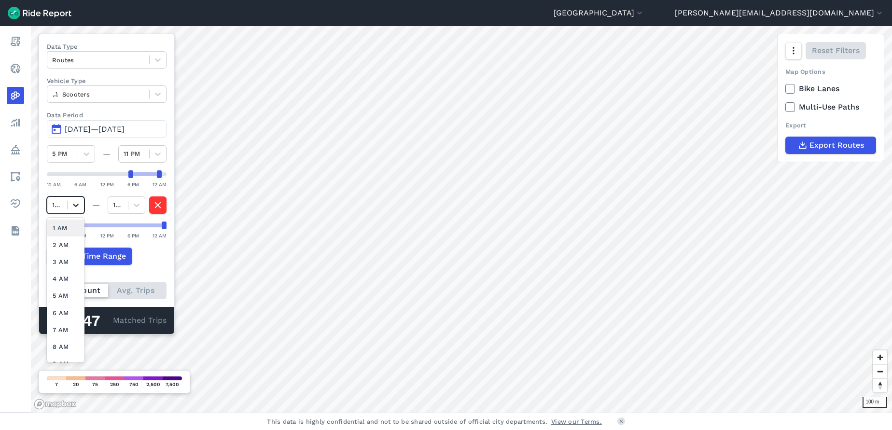
click at [78, 203] on icon at bounding box center [76, 205] width 10 height 10
click at [56, 343] on div "11 PM" at bounding box center [66, 351] width 38 height 17
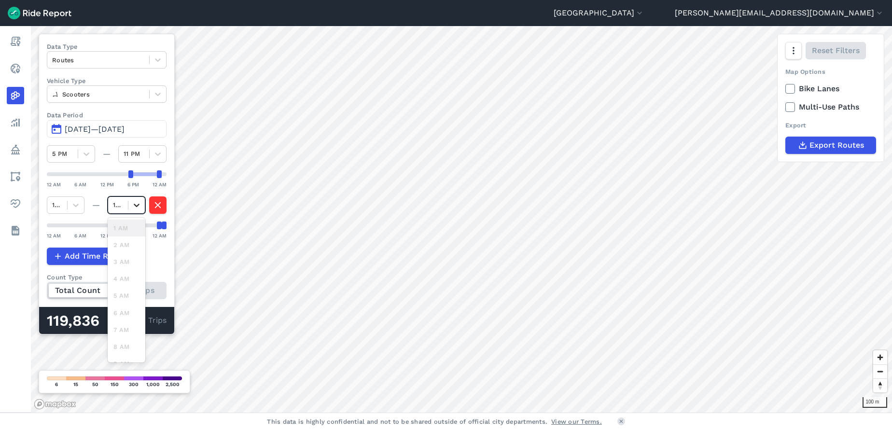
click at [137, 201] on icon at bounding box center [137, 205] width 10 height 10
click at [159, 195] on div "Data Type Routes Vehicle Type Scooters Data Period Jan 1, 2025—Jun 30, 2025 5 P…" at bounding box center [107, 184] width 136 height 301
click at [158, 200] on icon "button" at bounding box center [157, 205] width 11 height 14
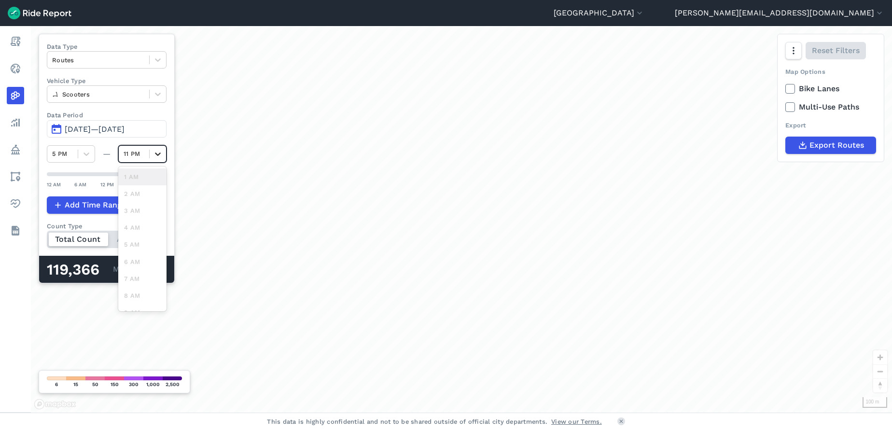
click at [158, 153] on icon at bounding box center [158, 154] width 10 height 10
click at [140, 300] on div "12 AM" at bounding box center [142, 301] width 48 height 17
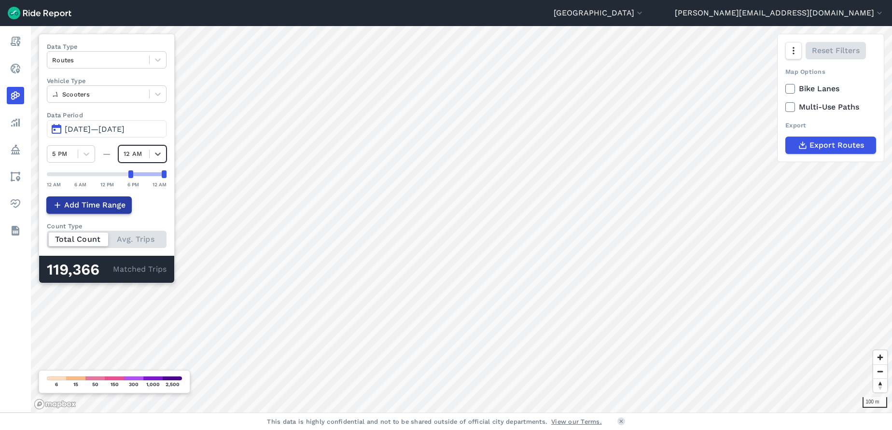
click at [93, 204] on span "Add Time Range" at bounding box center [94, 205] width 61 height 12
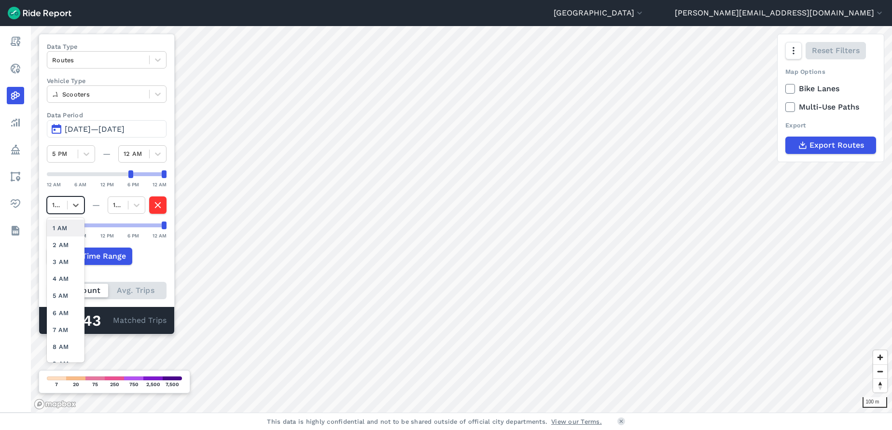
click at [58, 204] on div at bounding box center [57, 204] width 10 height 11
click at [62, 228] on div "1 AM" at bounding box center [66, 228] width 38 height 17
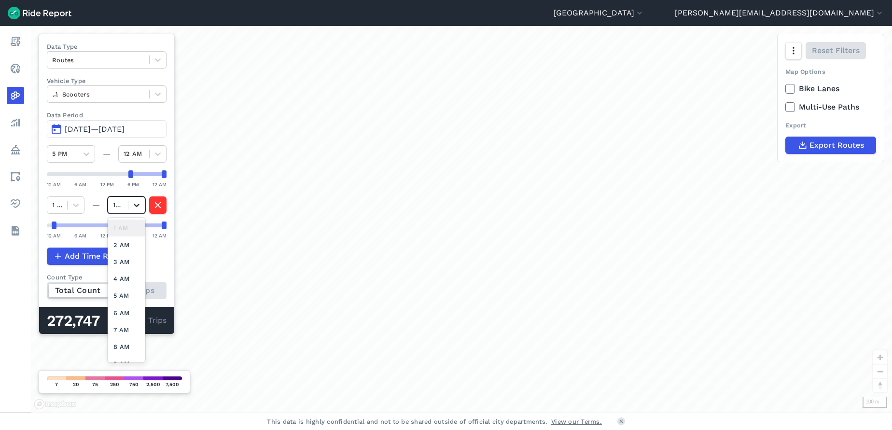
click at [135, 203] on icon at bounding box center [137, 205] width 10 height 10
click at [122, 270] on div "3 AM" at bounding box center [127, 261] width 38 height 17
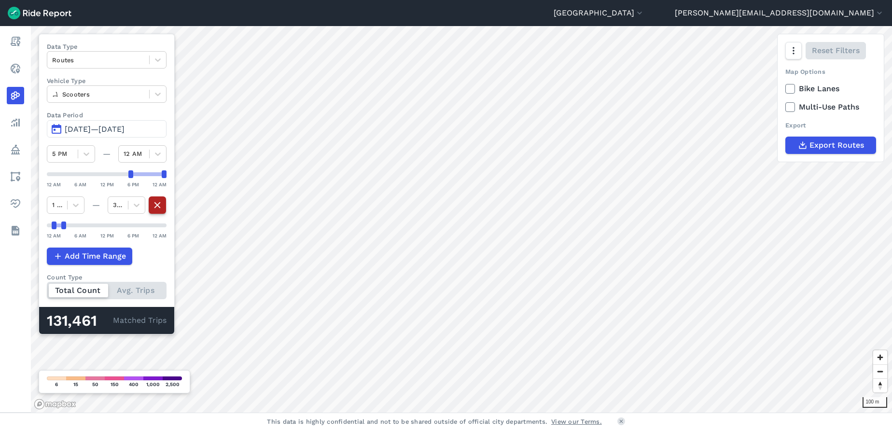
click at [160, 207] on icon "button" at bounding box center [157, 205] width 11 height 14
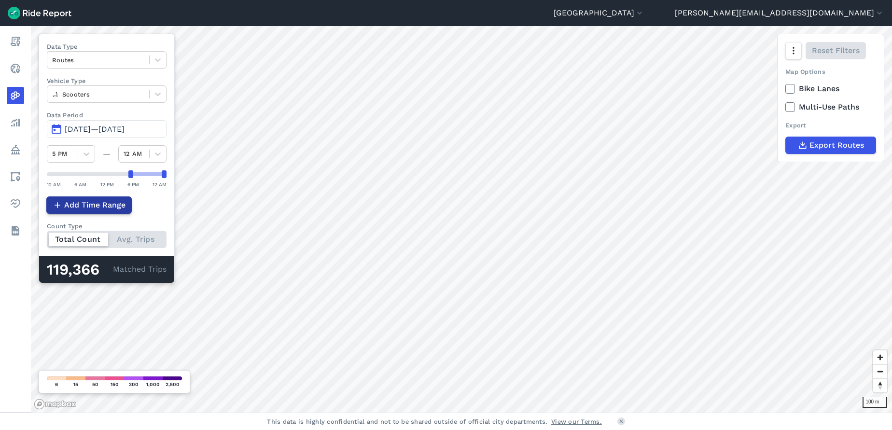
click at [104, 202] on span "Add Time Range" at bounding box center [94, 205] width 61 height 12
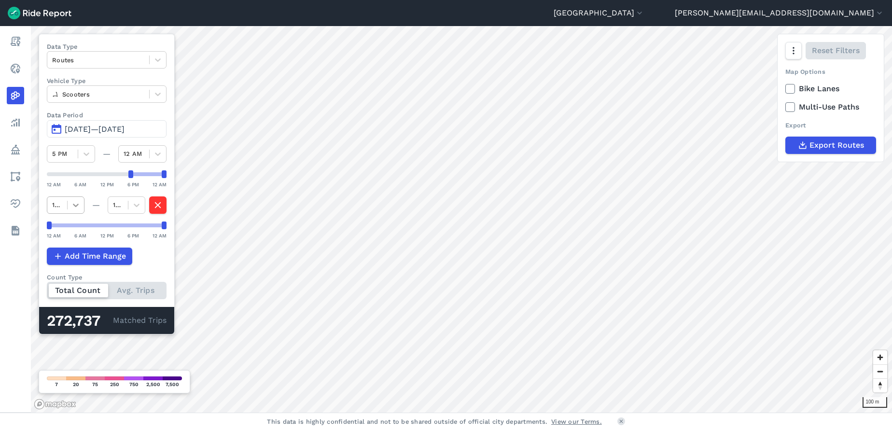
click at [80, 203] on icon at bounding box center [76, 205] width 10 height 10
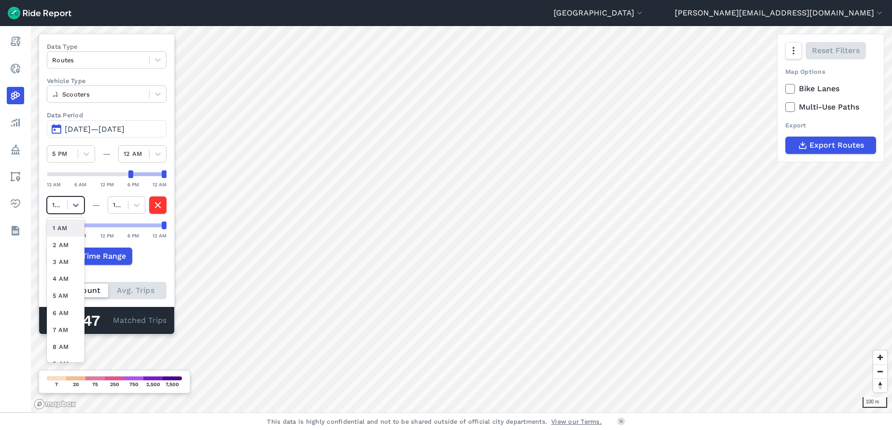
click at [60, 228] on div "1 AM" at bounding box center [66, 228] width 38 height 17
click at [53, 203] on input "text" at bounding box center [53, 204] width 2 height 9
click at [56, 229] on div "12 AM" at bounding box center [66, 228] width 38 height 17
click at [140, 207] on icon at bounding box center [137, 205] width 10 height 10
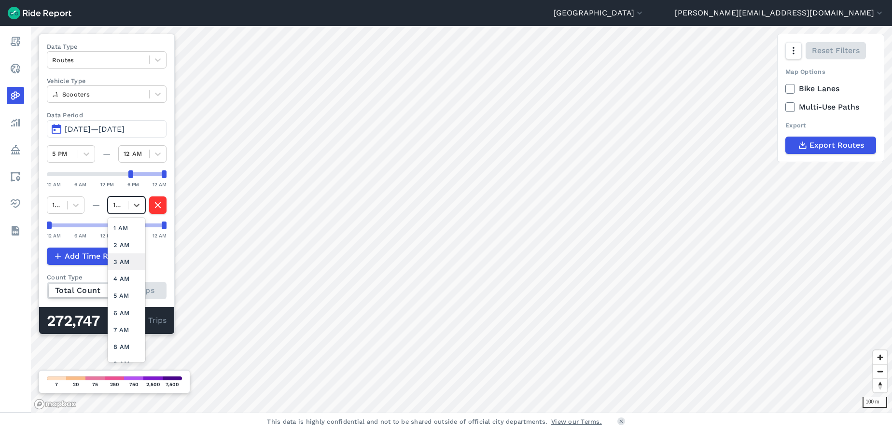
click at [119, 270] on div "3 AM" at bounding box center [127, 261] width 38 height 17
click at [140, 203] on icon at bounding box center [137, 205] width 10 height 10
click at [120, 287] on div "5 AM" at bounding box center [127, 278] width 38 height 17
click at [156, 198] on icon "button" at bounding box center [157, 205] width 11 height 14
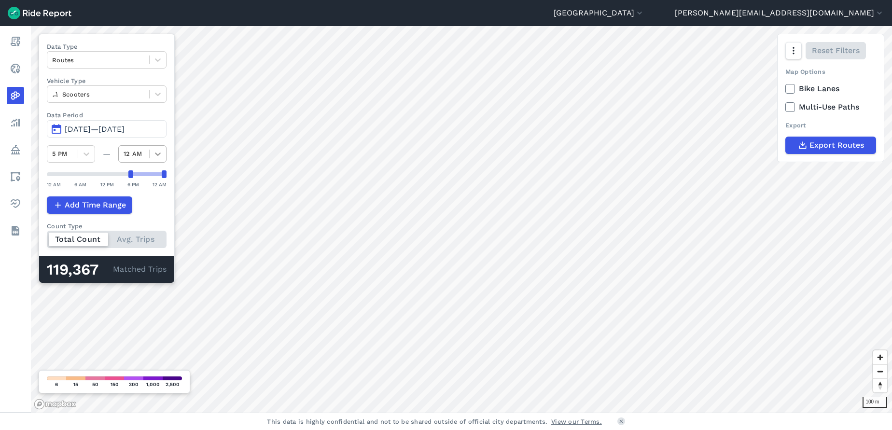
click at [162, 150] on icon at bounding box center [158, 154] width 10 height 10
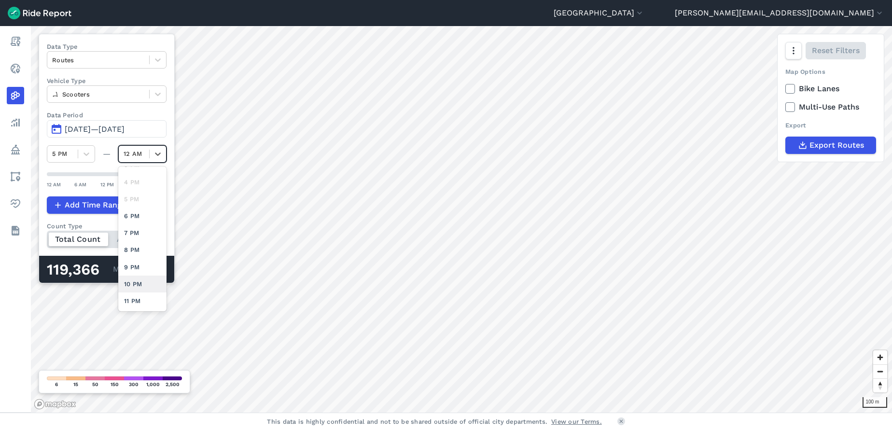
click at [143, 280] on div "10 PM" at bounding box center [142, 284] width 48 height 17
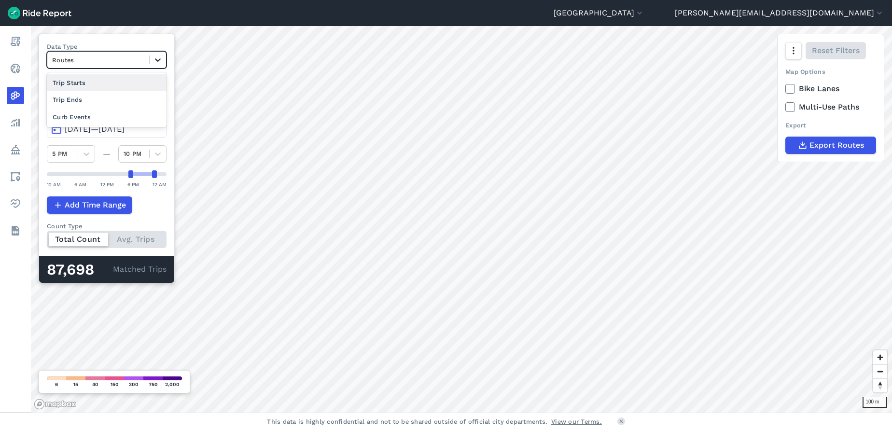
click at [159, 59] on icon at bounding box center [158, 59] width 6 height 3
click at [120, 96] on div "Trip Ends" at bounding box center [107, 99] width 120 height 17
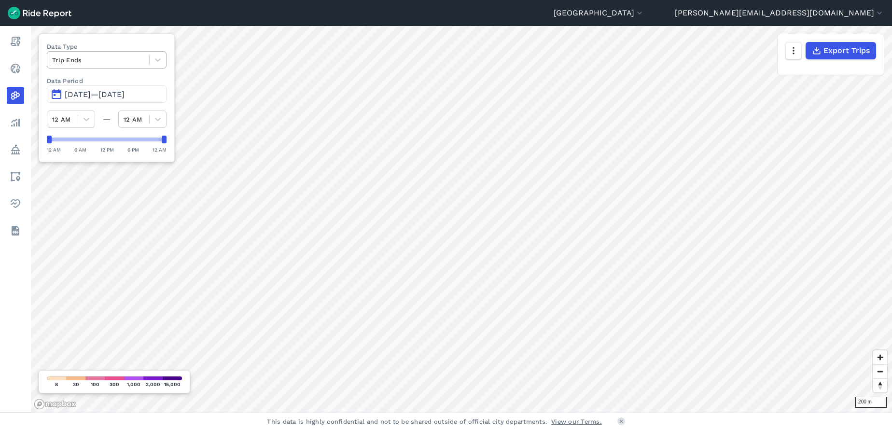
click at [132, 62] on div at bounding box center [98, 60] width 92 height 11
click at [117, 111] on div "Curb Events" at bounding box center [107, 117] width 120 height 17
